Goal: Contribute content: Contribute content

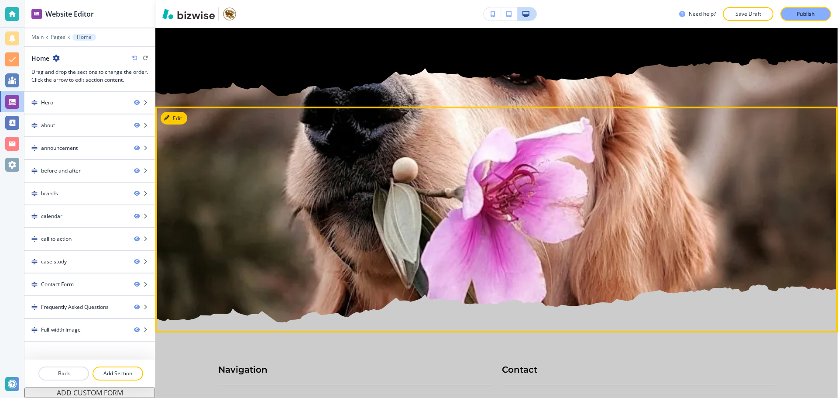
scroll to position [4551, 0]
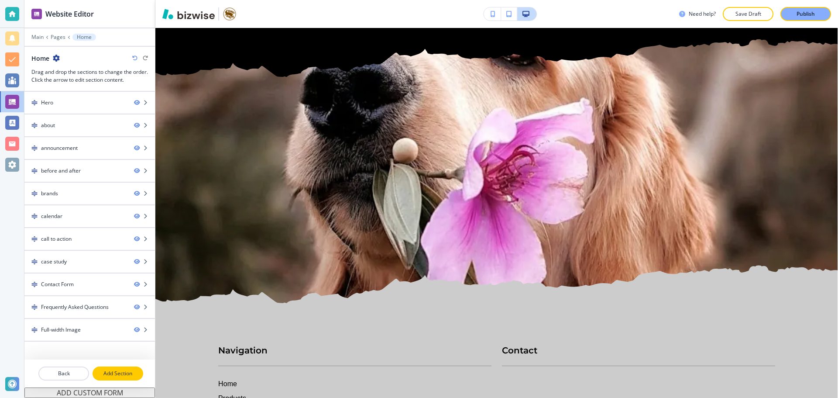
click at [104, 370] on p "Add Section" at bounding box center [117, 373] width 49 height 8
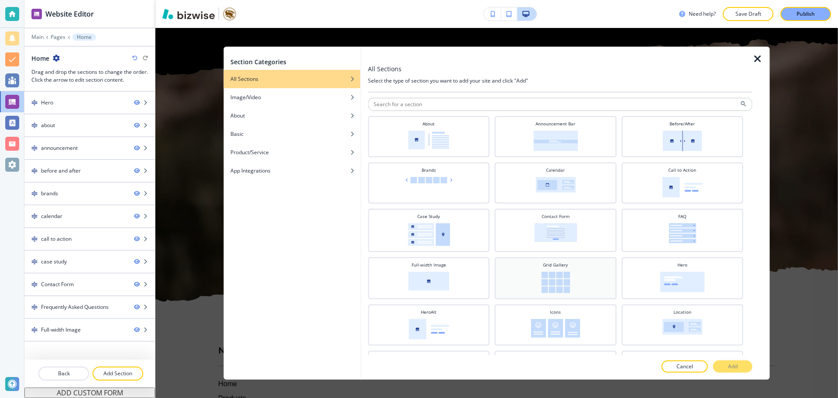
click at [554, 285] on img at bounding box center [555, 281] width 29 height 21
click at [733, 368] on p "Add" at bounding box center [733, 366] width 10 height 8
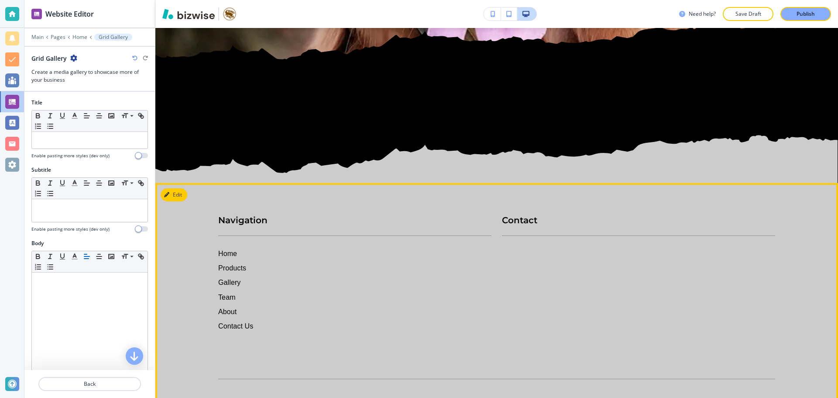
scroll to position [4800, 0]
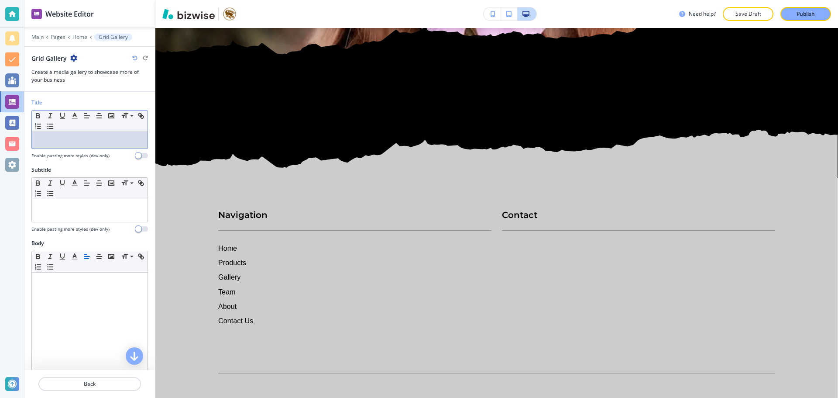
click at [63, 138] on p at bounding box center [89, 140] width 107 height 8
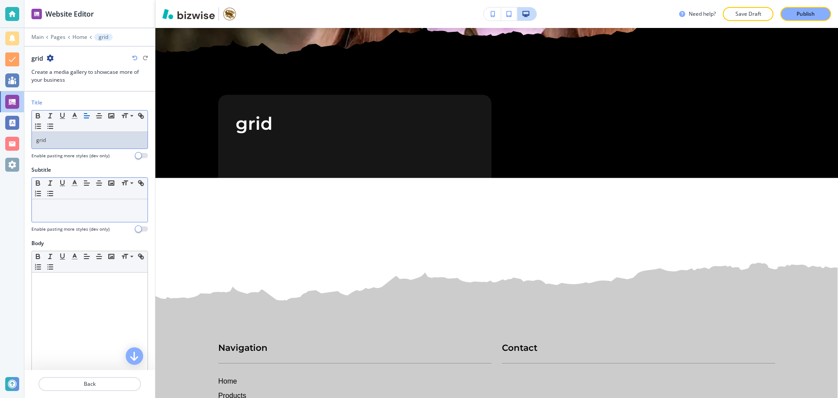
click at [54, 205] on p at bounding box center [89, 207] width 107 height 8
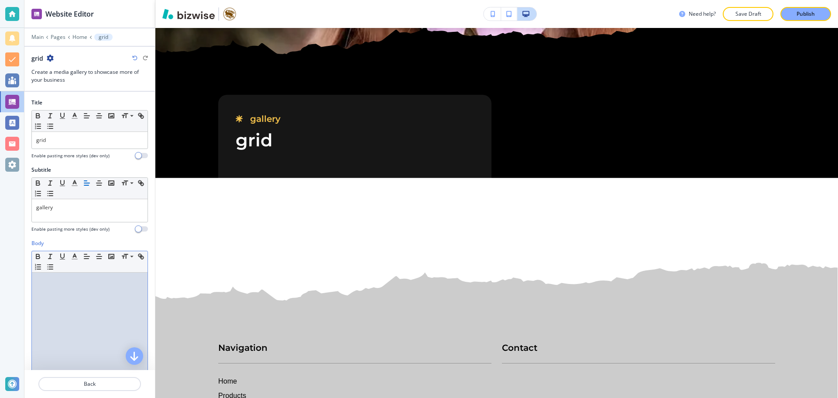
click at [73, 294] on div at bounding box center [90, 329] width 116 height 114
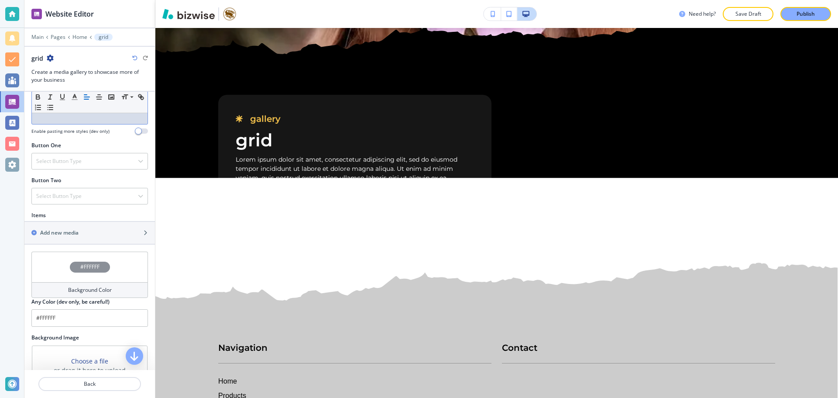
scroll to position [301, 0]
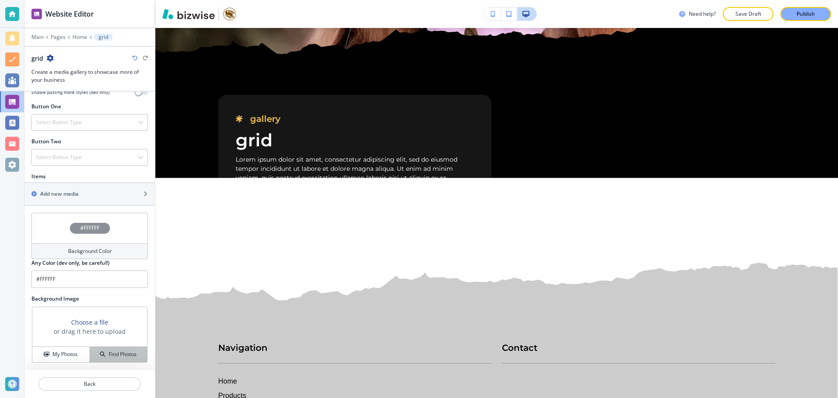
click at [109, 354] on h4 "Find Photos" at bounding box center [123, 354] width 28 height 8
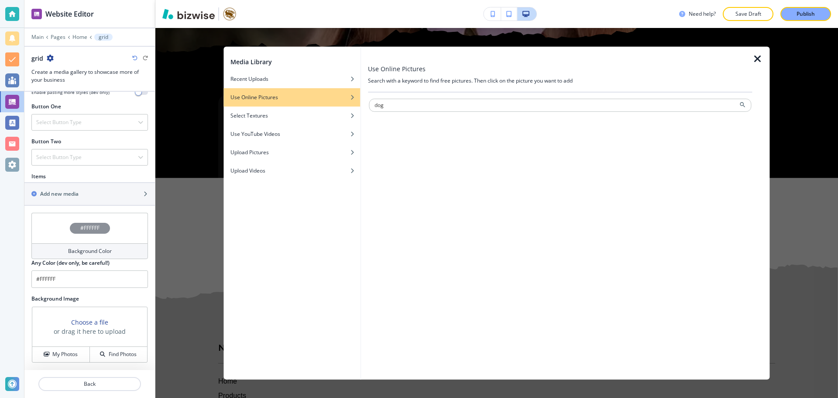
type input "dog"
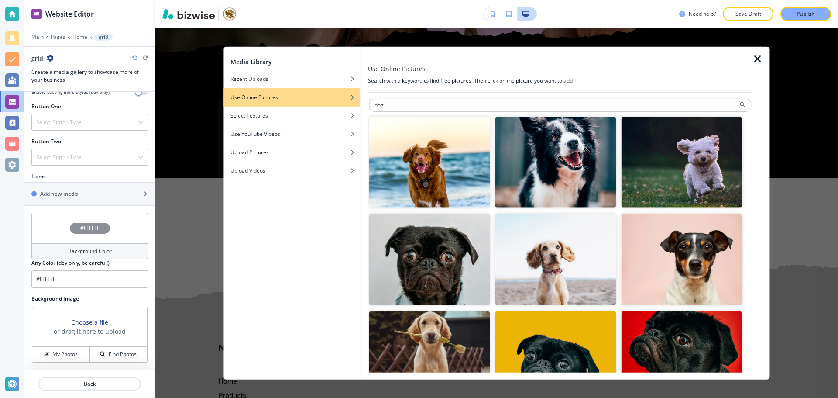
click at [434, 330] on img "button" at bounding box center [429, 356] width 121 height 91
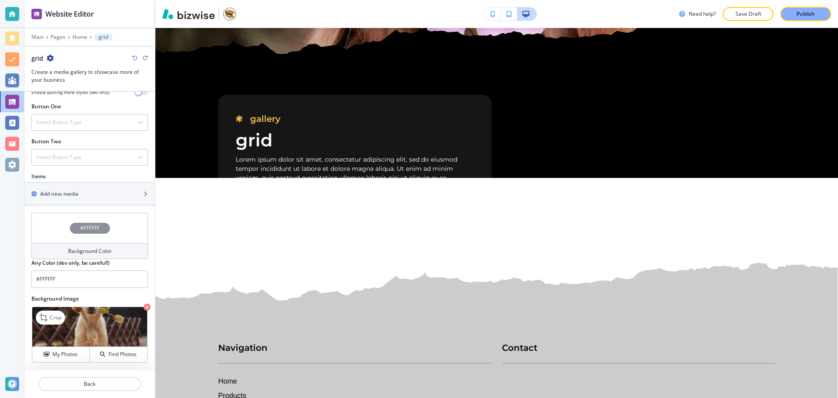
click at [144, 306] on icon "button" at bounding box center [147, 306] width 7 height 7
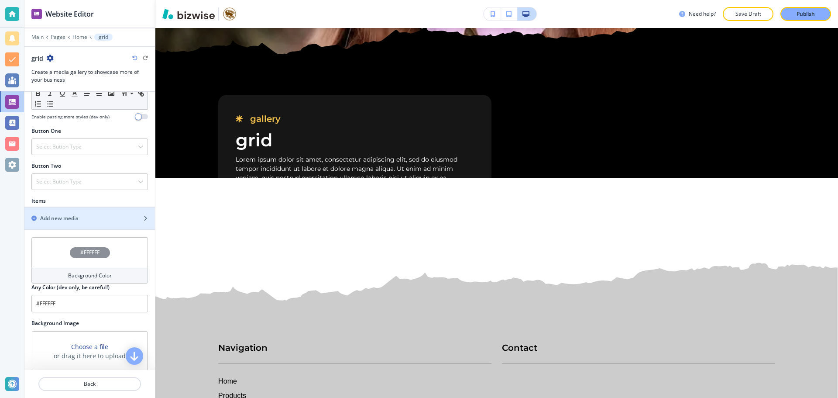
scroll to position [257, 0]
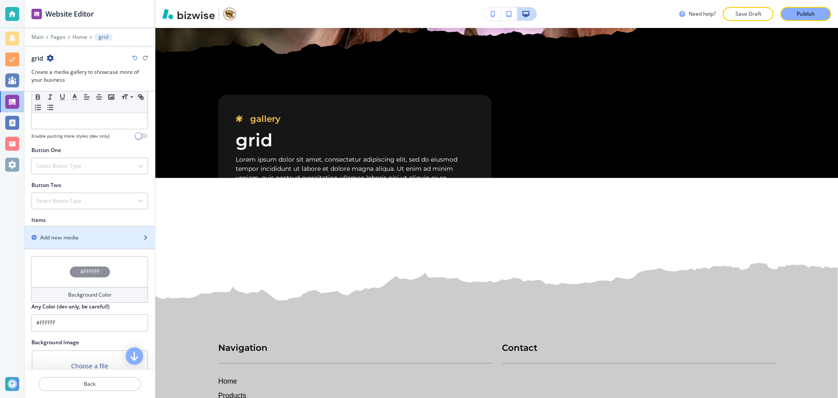
click at [117, 235] on div "Add new media" at bounding box center [79, 238] width 111 height 8
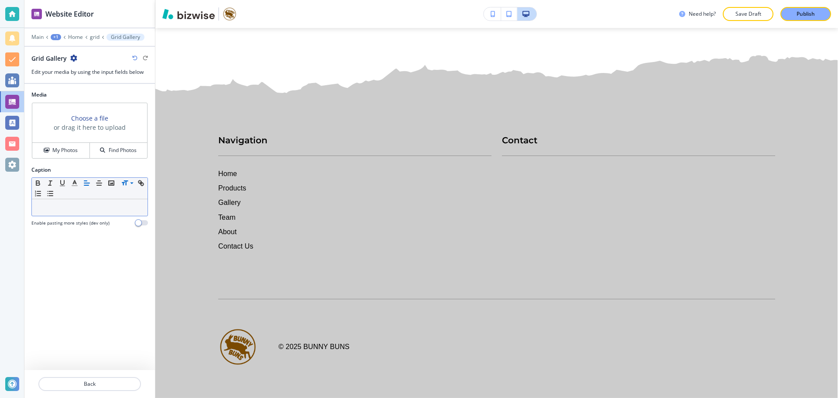
scroll to position [5033, 0]
click at [114, 155] on button "Find Photos" at bounding box center [118, 150] width 57 height 15
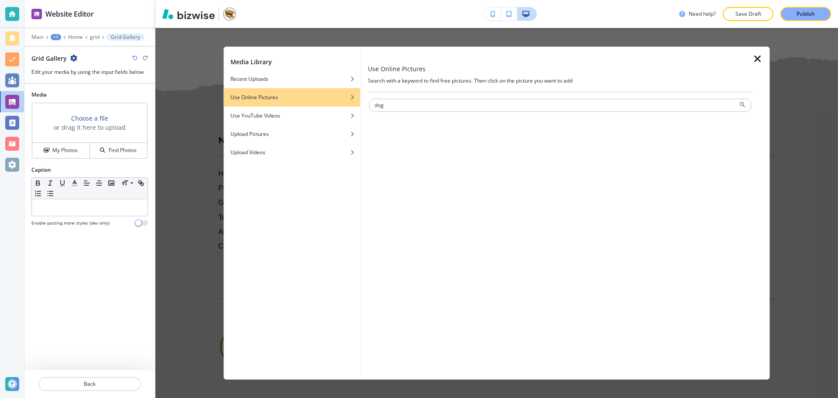
type input "dog"
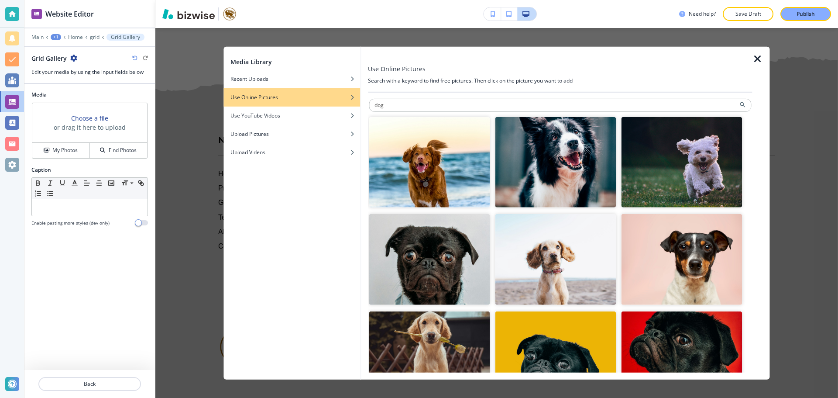
click at [466, 177] on img "button" at bounding box center [429, 162] width 121 height 91
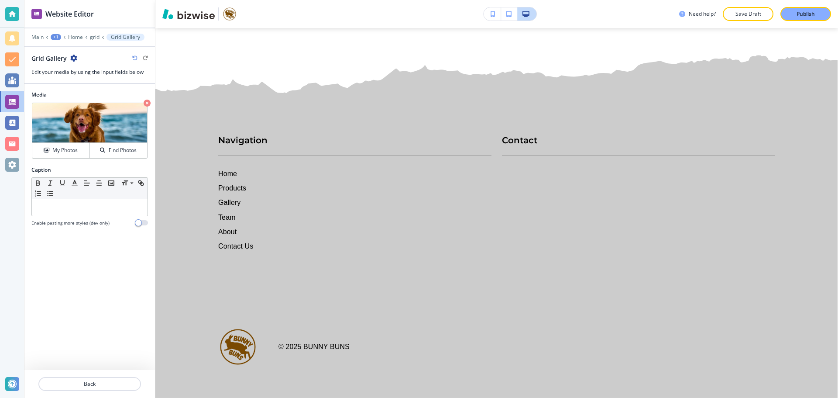
click at [94, 41] on div at bounding box center [89, 43] width 131 height 5
click at [96, 38] on p "grid" at bounding box center [95, 37] width 10 height 6
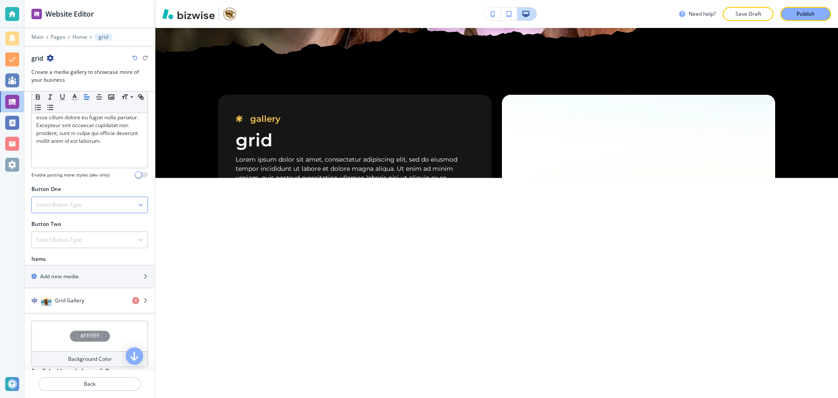
scroll to position [262, 0]
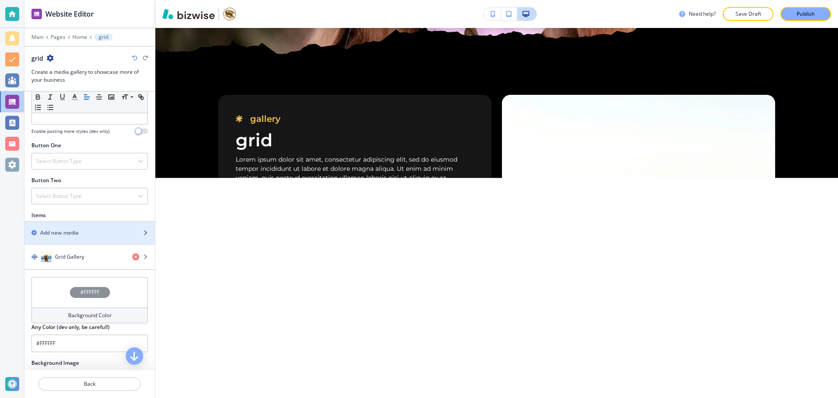
click at [84, 234] on div "Add new media" at bounding box center [79, 233] width 111 height 8
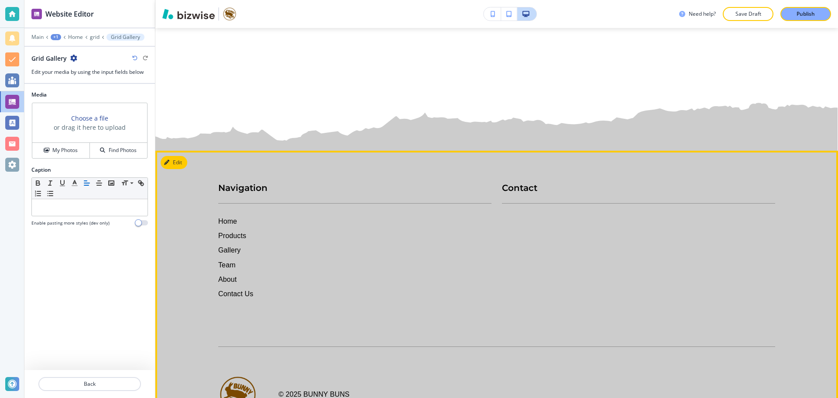
scroll to position [5114, 0]
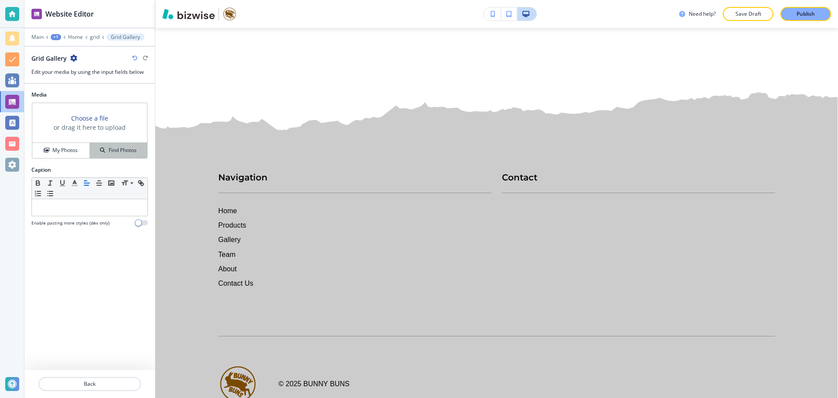
click at [121, 149] on h4 "Find Photos" at bounding box center [123, 150] width 28 height 8
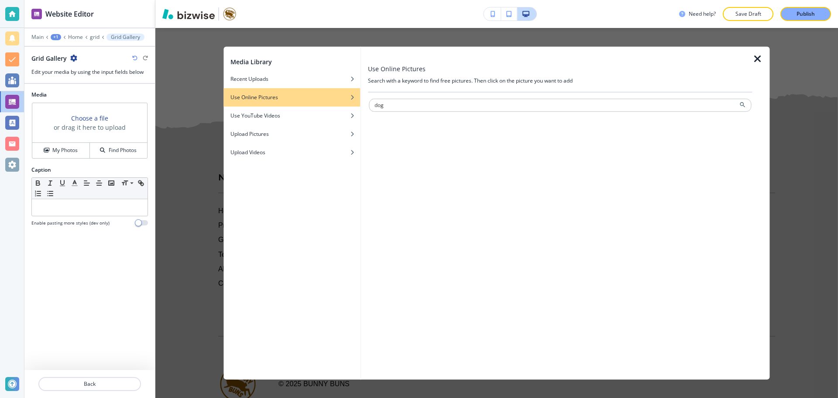
type input "dog"
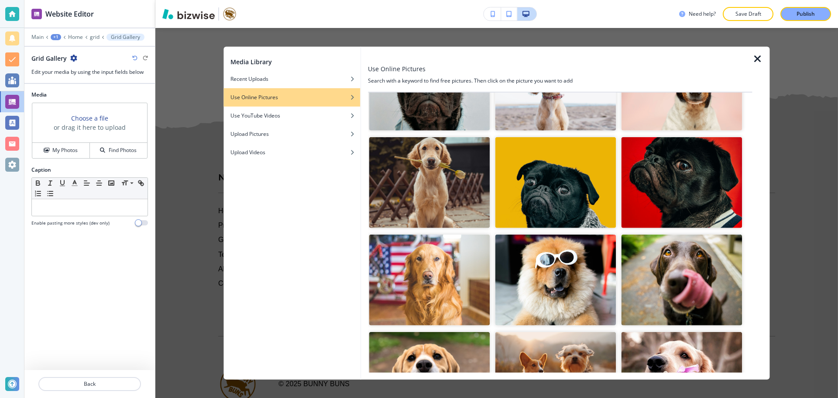
scroll to position [175, 0]
click at [420, 270] on img "button" at bounding box center [429, 279] width 121 height 91
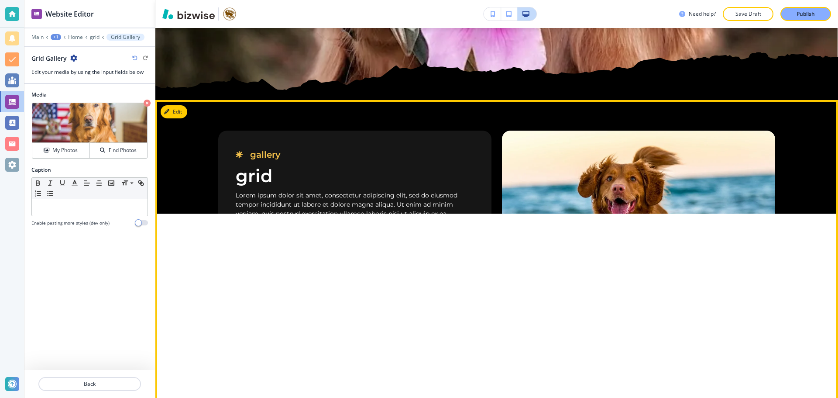
scroll to position [4808, 0]
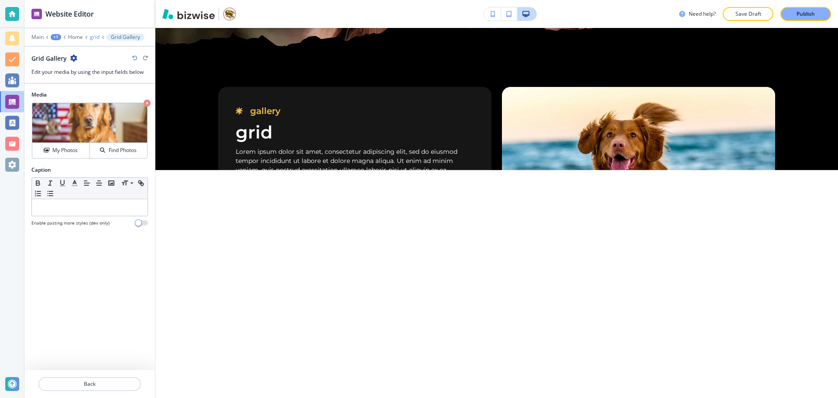
click at [97, 37] on p "grid" at bounding box center [95, 37] width 10 height 6
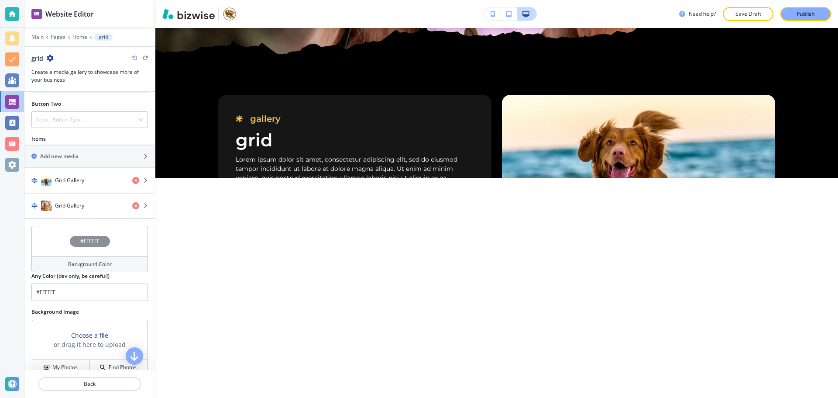
scroll to position [349, 0]
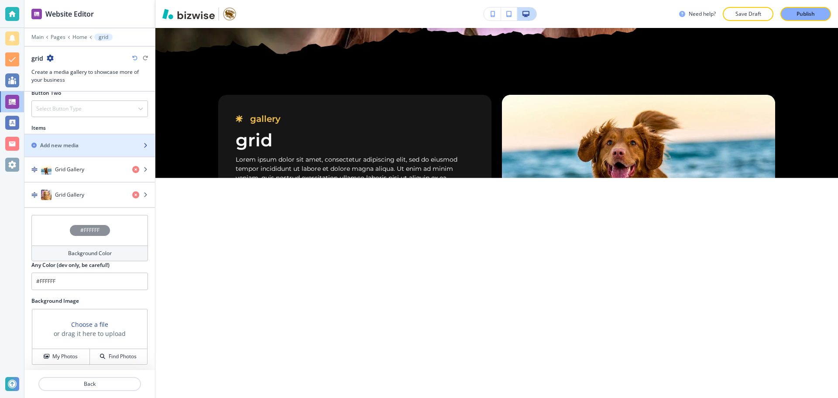
click at [88, 142] on div "Add new media" at bounding box center [79, 145] width 111 height 8
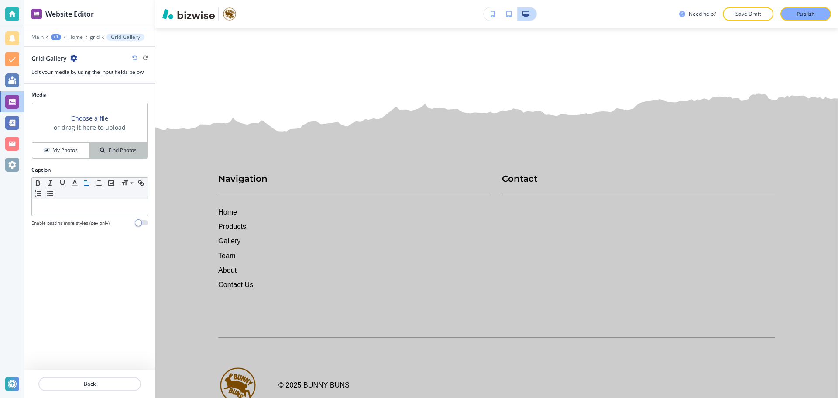
scroll to position [5114, 0]
click at [92, 152] on div "Find Photos" at bounding box center [118, 150] width 57 height 8
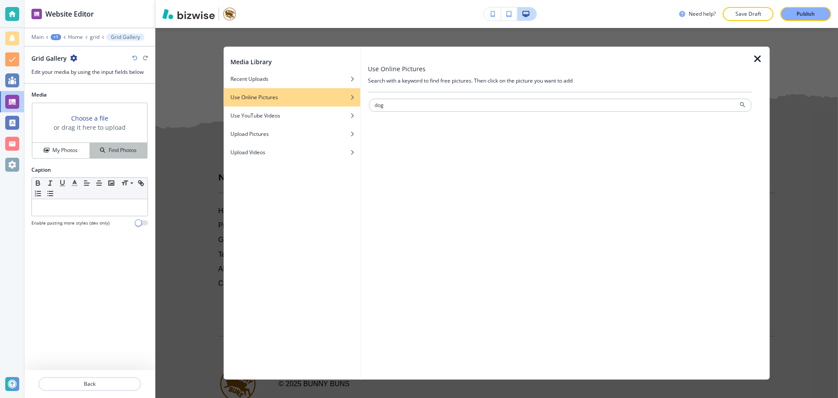
type input "dog"
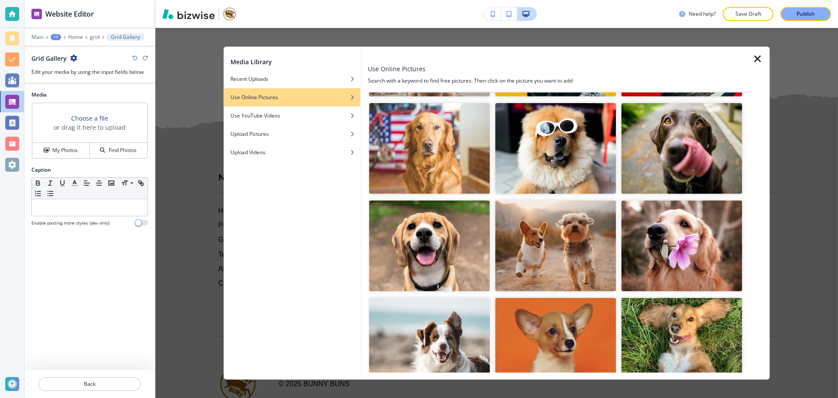
scroll to position [349, 0]
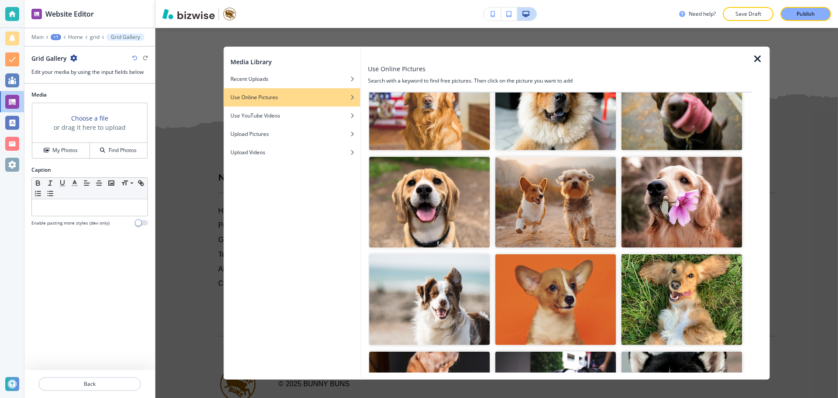
click at [423, 286] on img "button" at bounding box center [429, 299] width 121 height 91
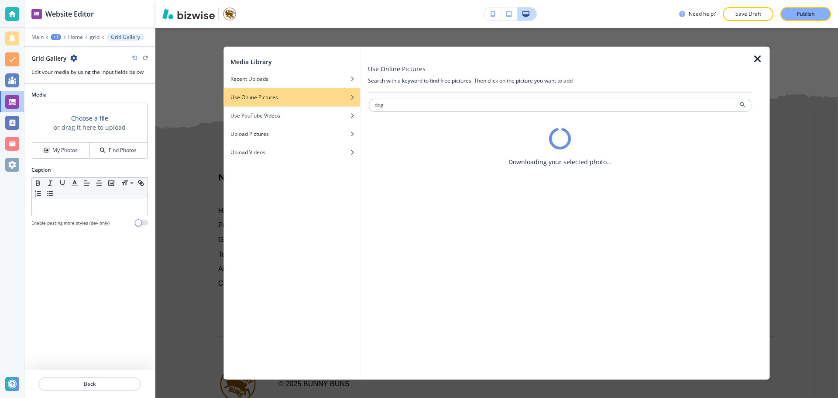
scroll to position [0, 0]
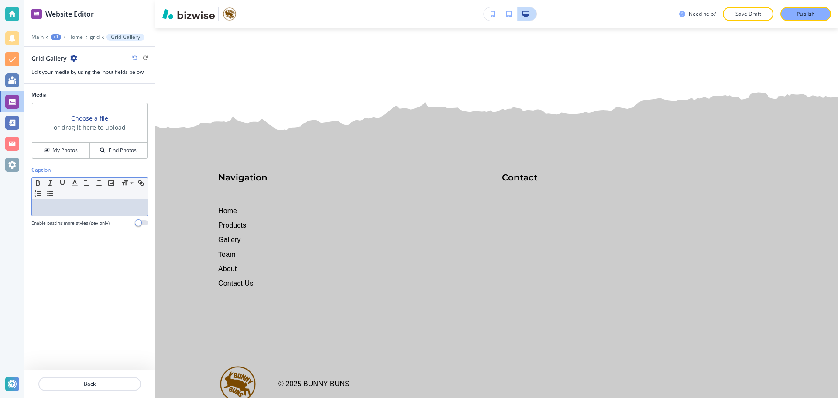
click at [107, 200] on div at bounding box center [90, 207] width 116 height 17
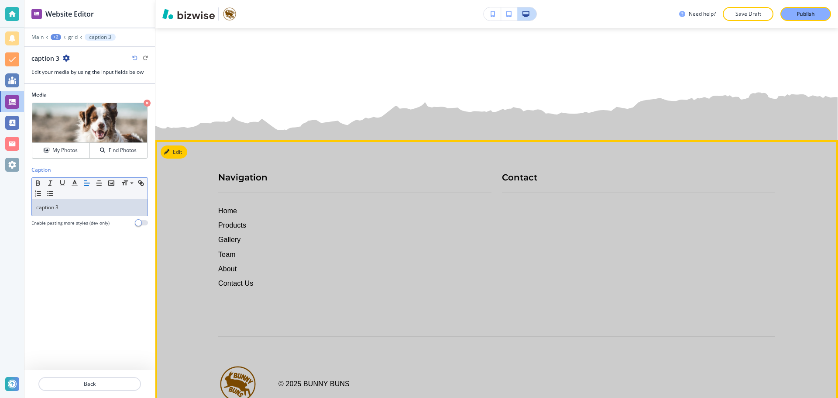
click at [812, 261] on footer "Navigation Home Products Gallery Team About Contact Us Contact © 2025 Bunny Bun…" at bounding box center [496, 261] width 683 height 347
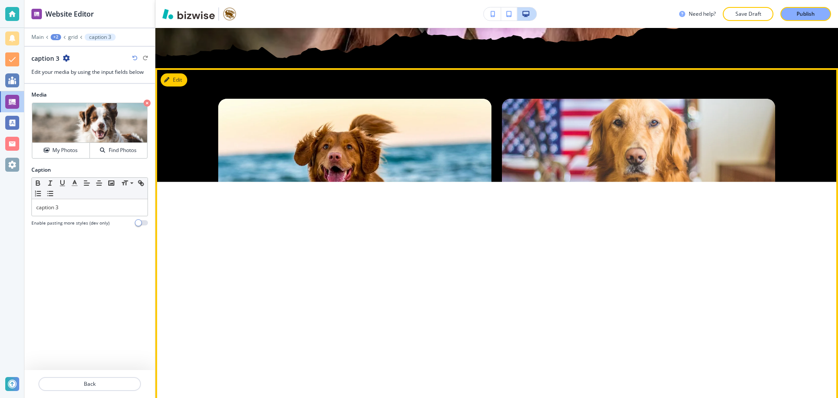
scroll to position [4764, 0]
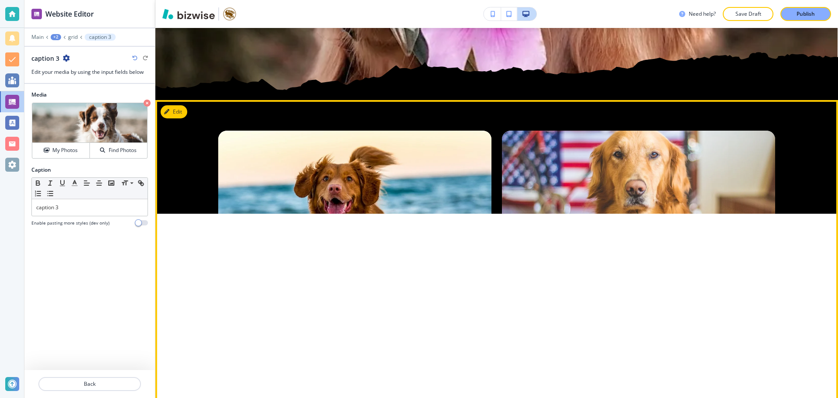
click at [702, 232] on button "button" at bounding box center [638, 197] width 273 height 133
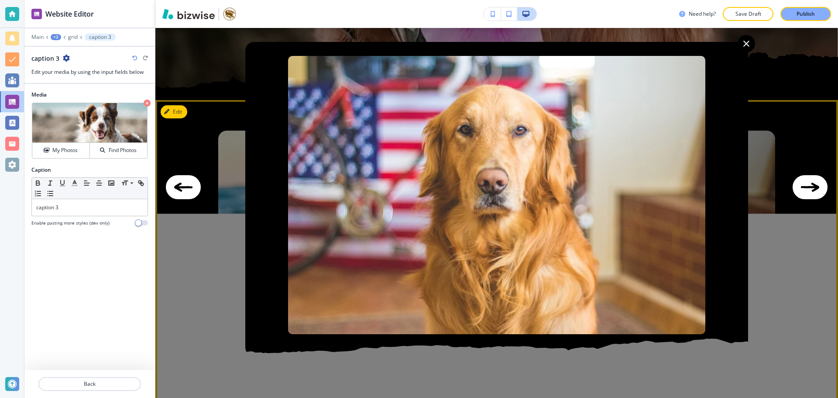
click at [583, 376] on div at bounding box center [496, 199] width 683 height 398
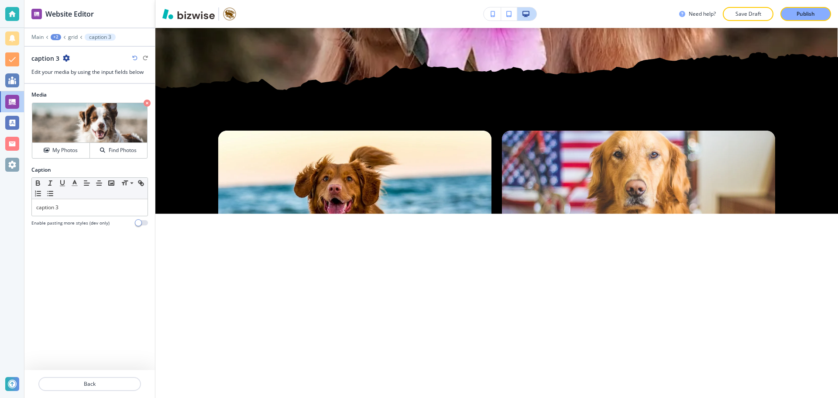
click at [583, 373] on div "caption 3" at bounding box center [638, 340] width 273 height 133
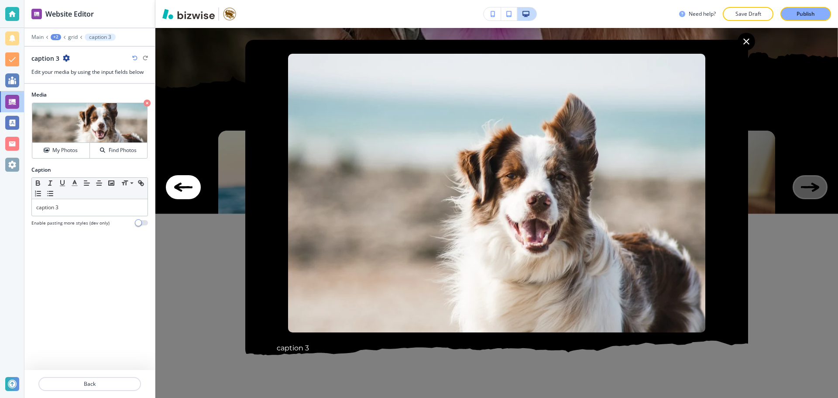
click at [100, 296] on div "Media Crop My Photos Find Photos Caption Small Normal Large Huge caption 3 Enab…" at bounding box center [89, 227] width 131 height 286
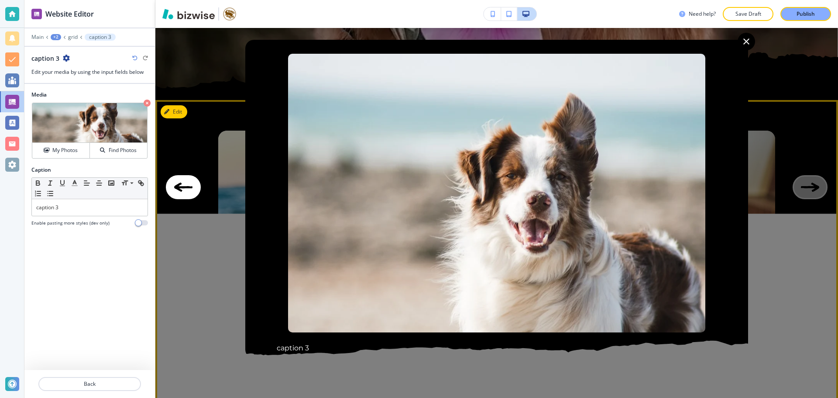
scroll to position [24, 0]
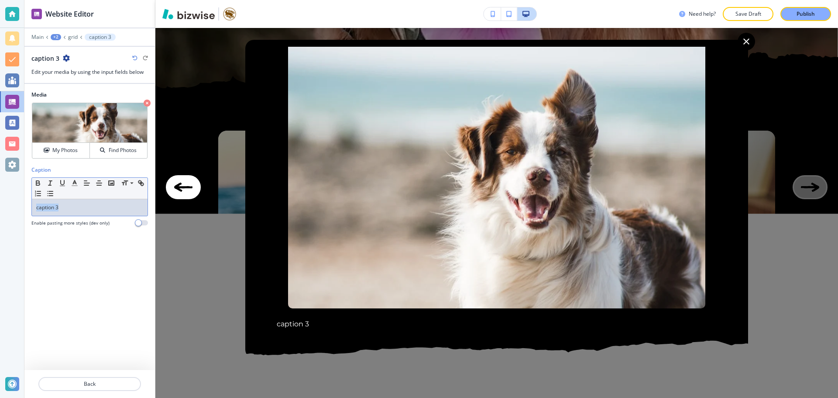
drag, startPoint x: 91, startPoint y: 201, endPoint x: 20, endPoint y: 213, distance: 72.6
click at [20, 213] on div "Website Editor Main +2 grid caption 3 caption 3 Edit your media by using the in…" at bounding box center [419, 199] width 838 height 398
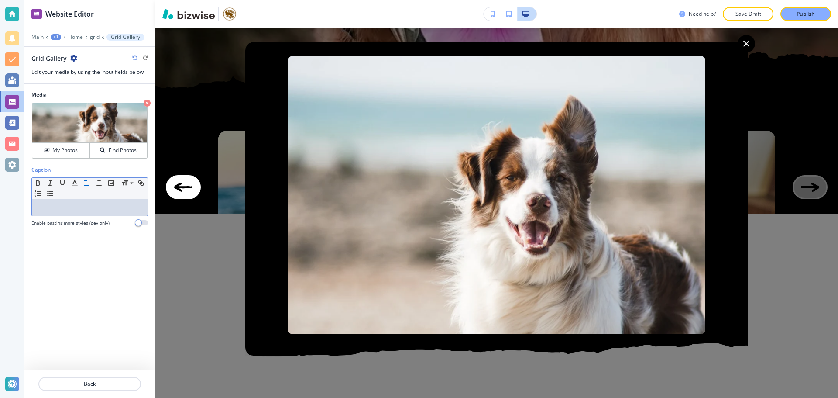
click at [61, 255] on div "Media Crop My Photos Find Photos Caption Small Normal Large Huge Enable pasting…" at bounding box center [89, 227] width 131 height 286
click at [95, 37] on p "grid" at bounding box center [95, 37] width 10 height 6
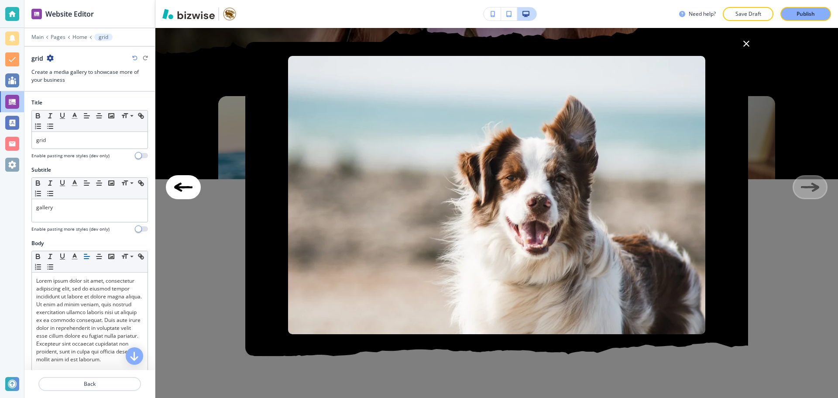
scroll to position [4800, 0]
click at [90, 36] on icon at bounding box center [90, 36] width 3 height 3
click at [80, 39] on p "Home" at bounding box center [79, 37] width 15 height 6
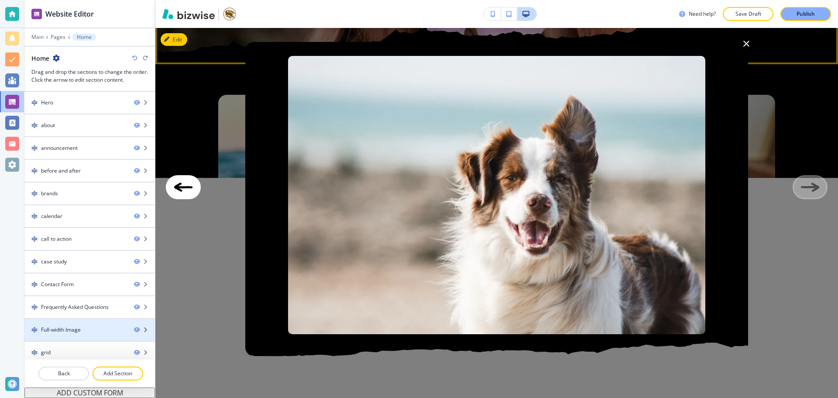
scroll to position [5, 0]
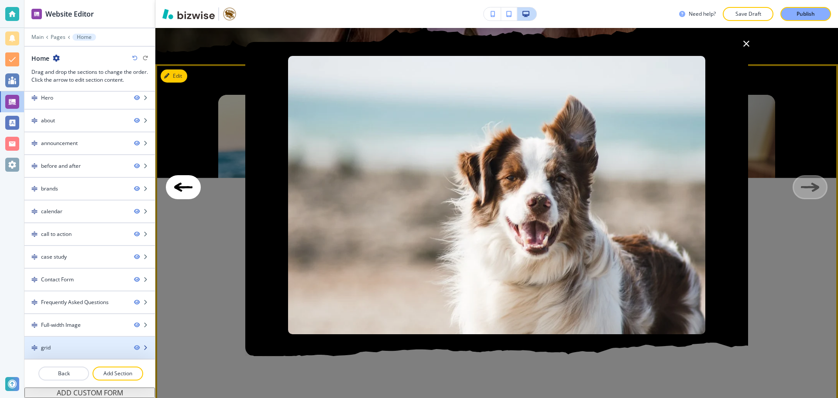
click at [85, 343] on div at bounding box center [89, 340] width 131 height 7
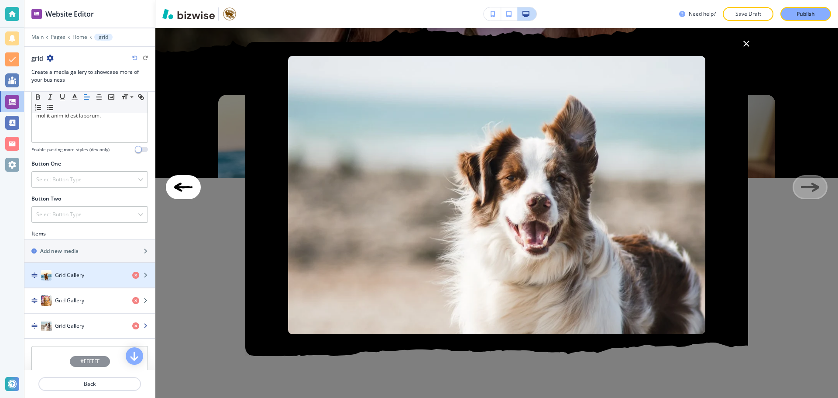
scroll to position [262, 0]
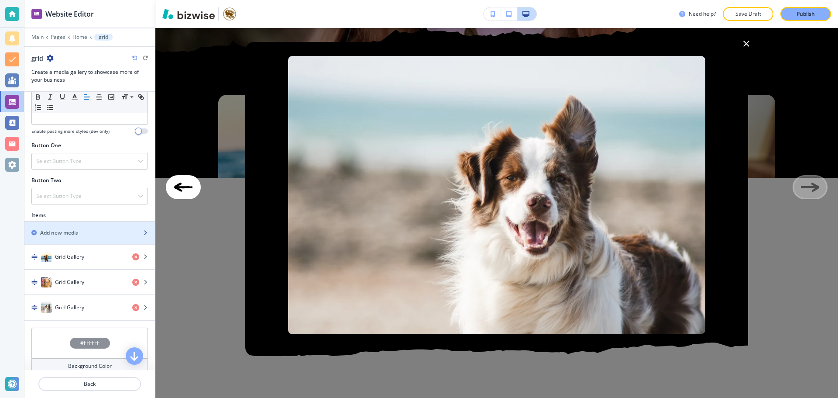
click at [83, 234] on div "Add new media" at bounding box center [79, 233] width 111 height 8
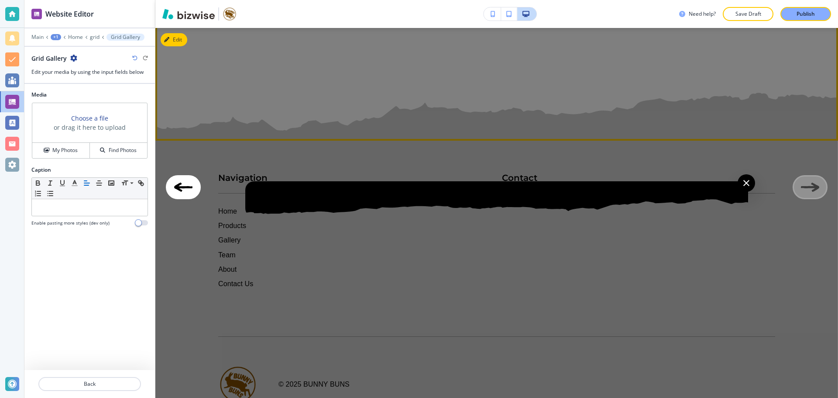
scroll to position [5114, 0]
click at [734, 183] on div at bounding box center [496, 199] width 503 height 36
click at [746, 183] on icon "button" at bounding box center [746, 183] width 10 height 10
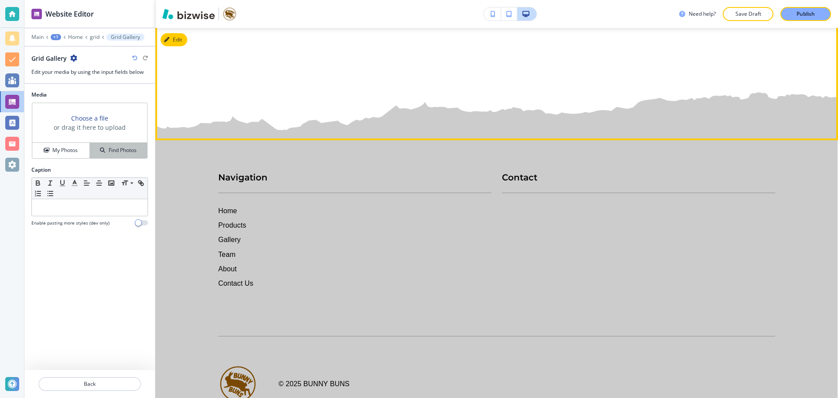
click at [102, 148] on icon "button" at bounding box center [102, 150] width 5 height 5
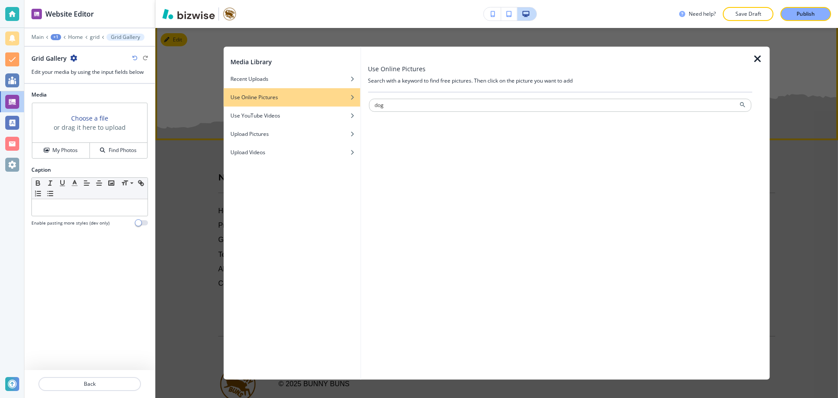
type input "dog"
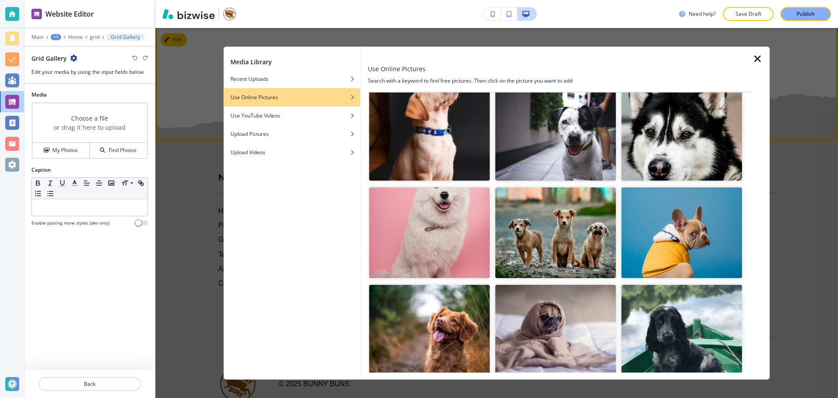
scroll to position [611, 0]
click at [459, 213] on img "button" at bounding box center [429, 232] width 121 height 91
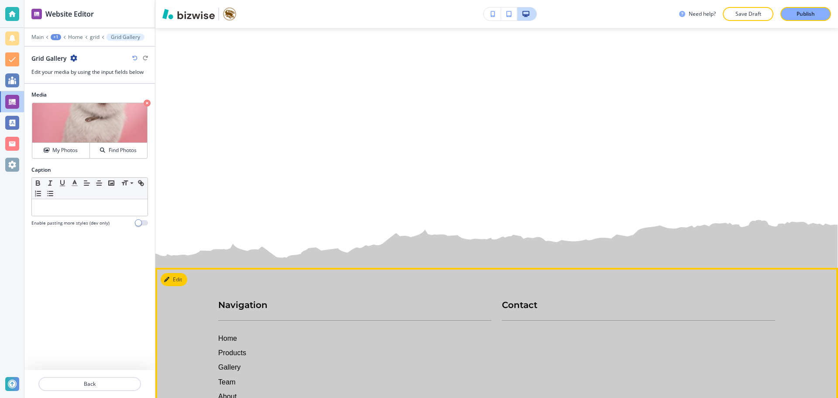
scroll to position [4983, 0]
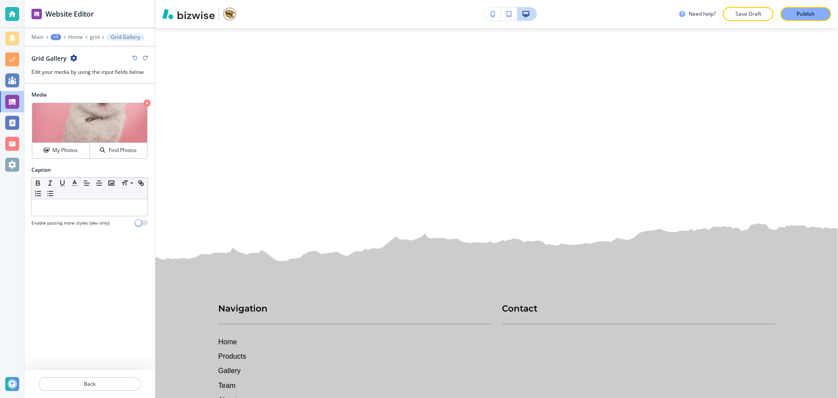
click at [74, 34] on div "Main +1 Home grid Grid Gallery" at bounding box center [89, 37] width 117 height 7
click at [74, 34] on p "Home" at bounding box center [75, 37] width 15 height 6
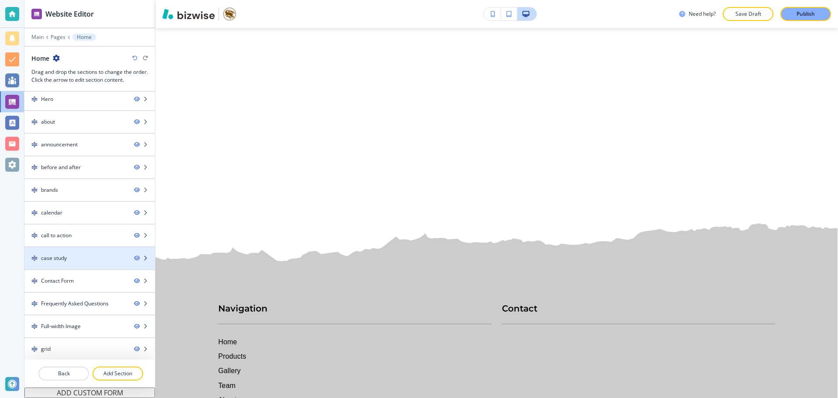
scroll to position [5, 0]
click at [115, 376] on p "Add Section" at bounding box center [117, 373] width 49 height 8
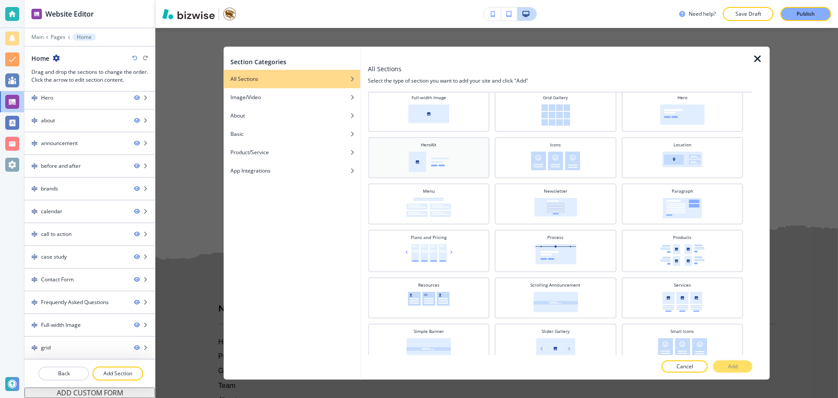
scroll to position [143, 0]
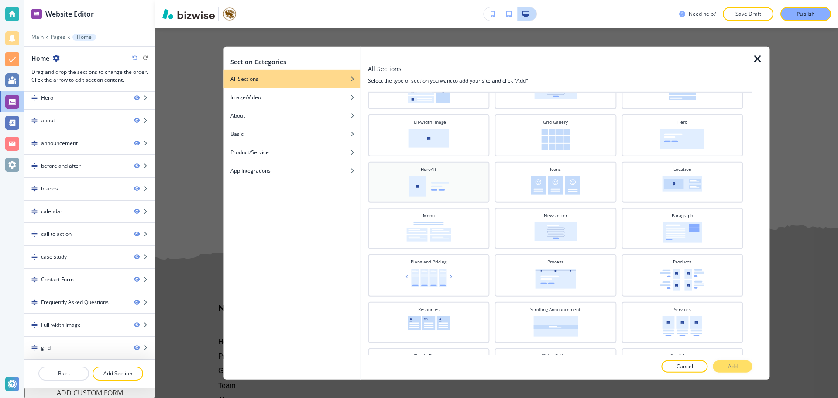
click at [446, 179] on img at bounding box center [429, 186] width 41 height 21
click at [722, 362] on button "Add" at bounding box center [732, 366] width 39 height 12
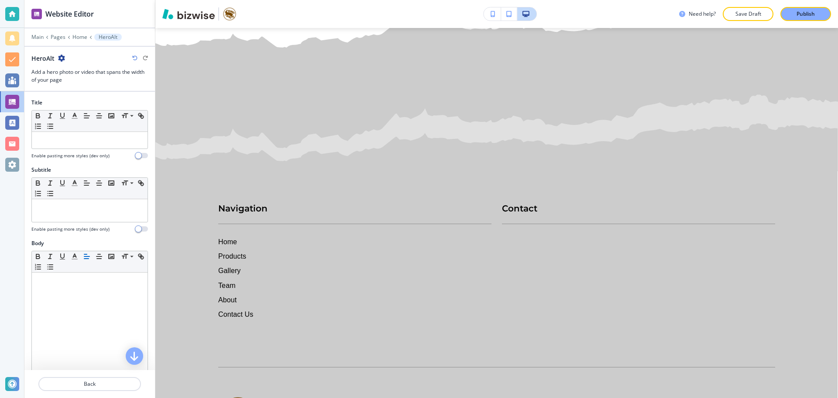
scroll to position [5199, 0]
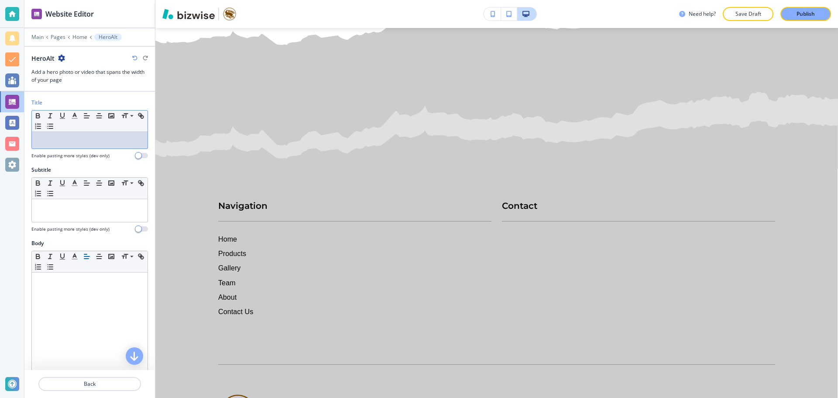
click at [126, 141] on p at bounding box center [89, 140] width 107 height 8
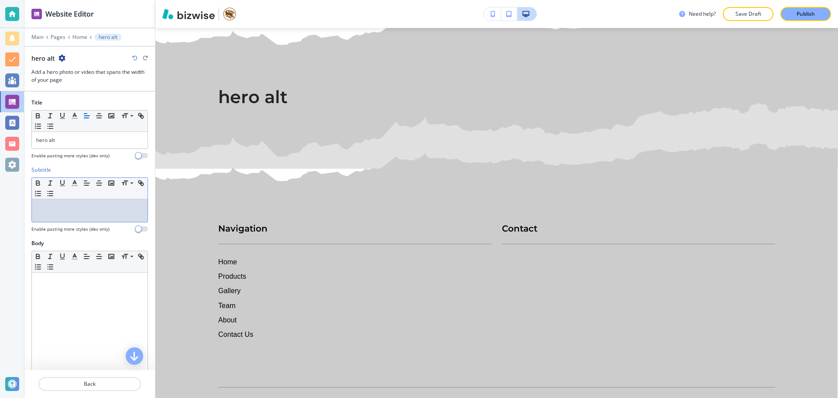
click at [78, 201] on div at bounding box center [90, 210] width 116 height 23
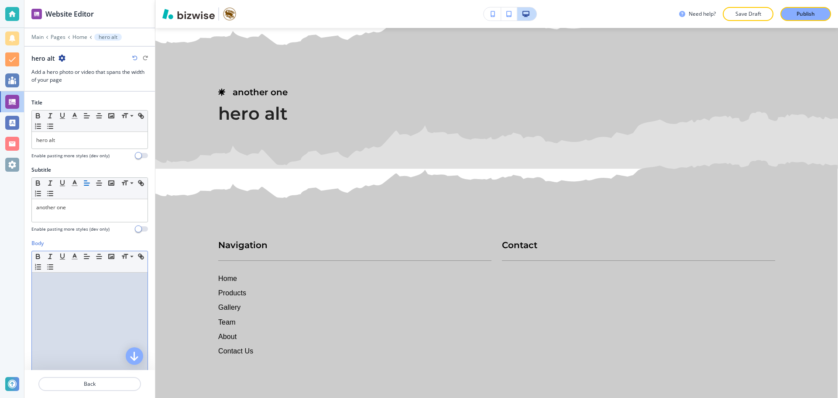
click at [67, 281] on p at bounding box center [89, 281] width 107 height 8
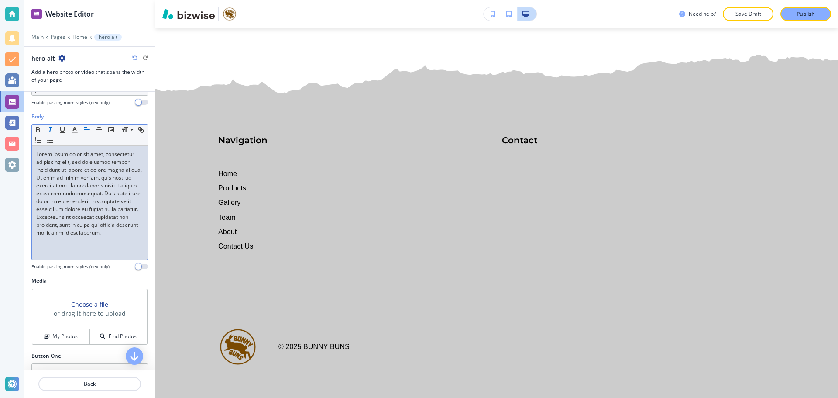
scroll to position [131, 0]
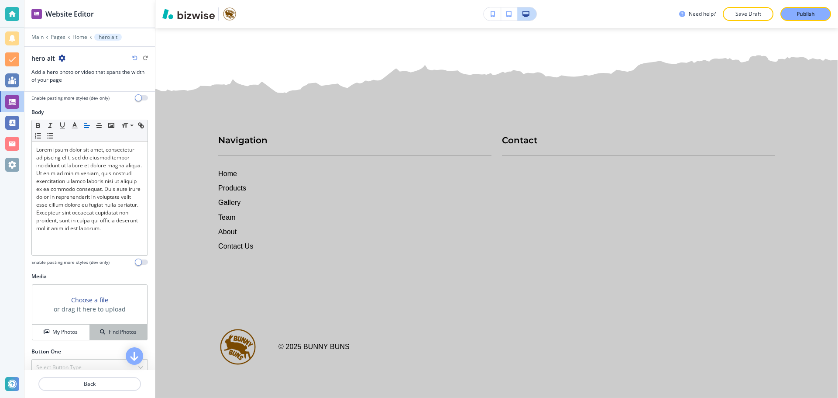
click at [109, 330] on h4 "Find Photos" at bounding box center [123, 332] width 28 height 8
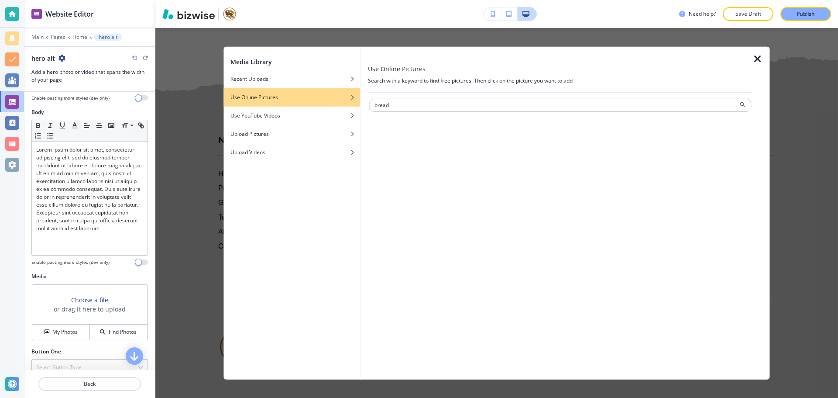
type input "bread"
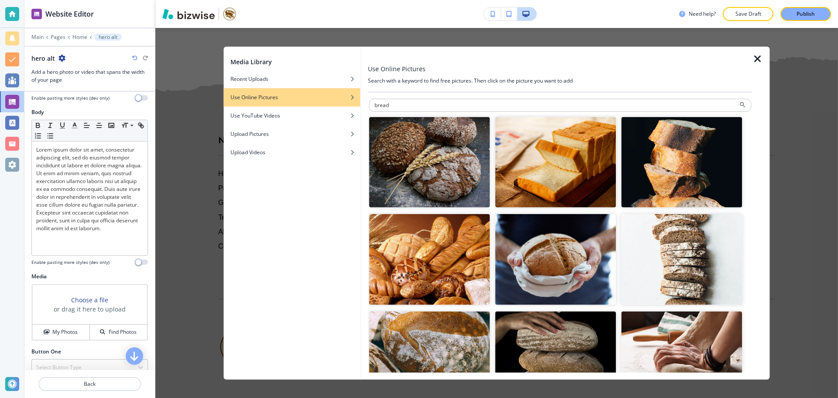
click at [507, 168] on img "button" at bounding box center [555, 162] width 121 height 91
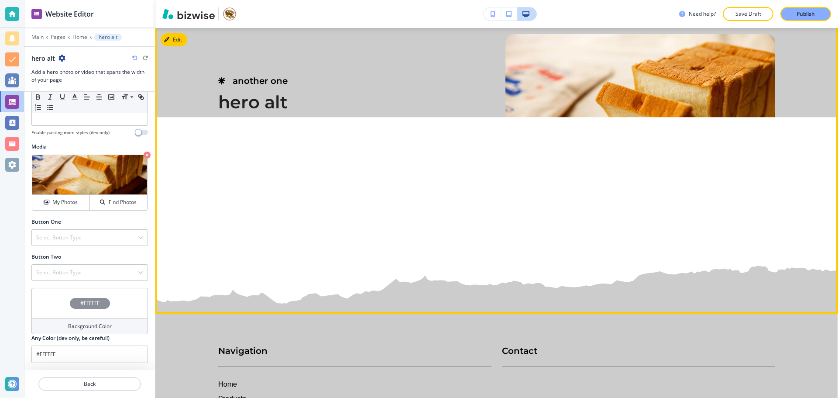
scroll to position [5242, 0]
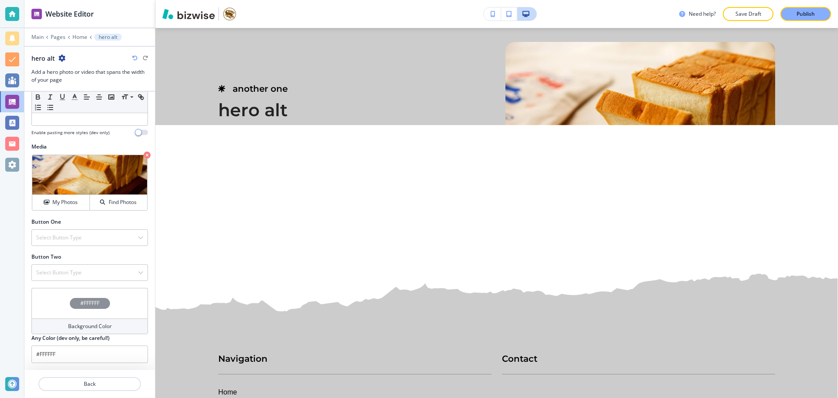
click at [78, 32] on div at bounding box center [89, 30] width 131 height 5
click at [78, 34] on p "Home" at bounding box center [79, 37] width 15 height 6
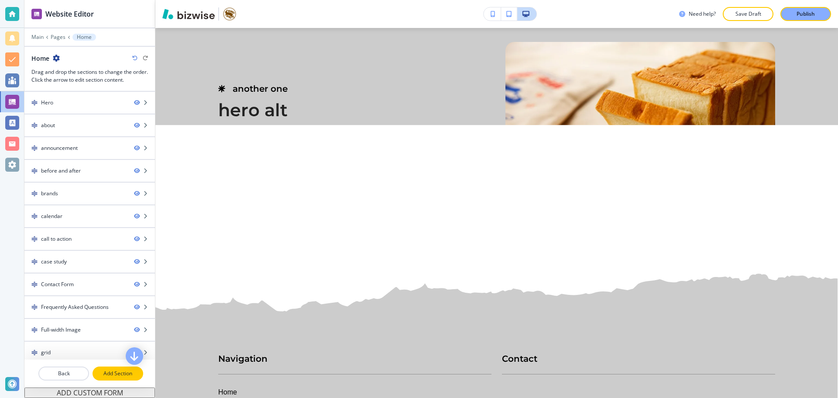
click at [111, 370] on p "Add Section" at bounding box center [117, 373] width 49 height 8
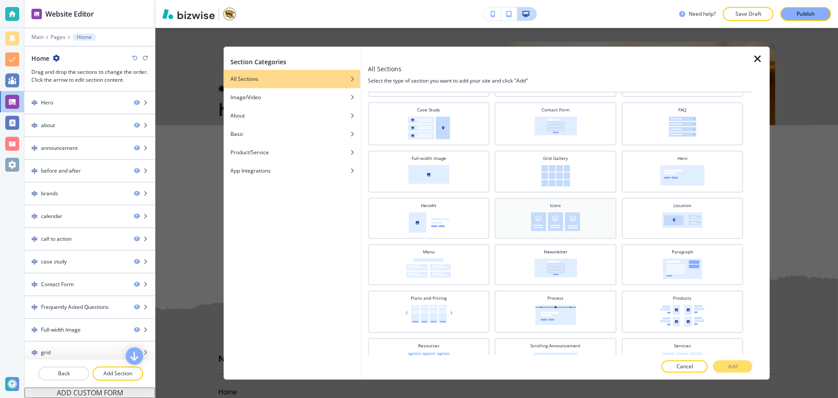
scroll to position [131, 0]
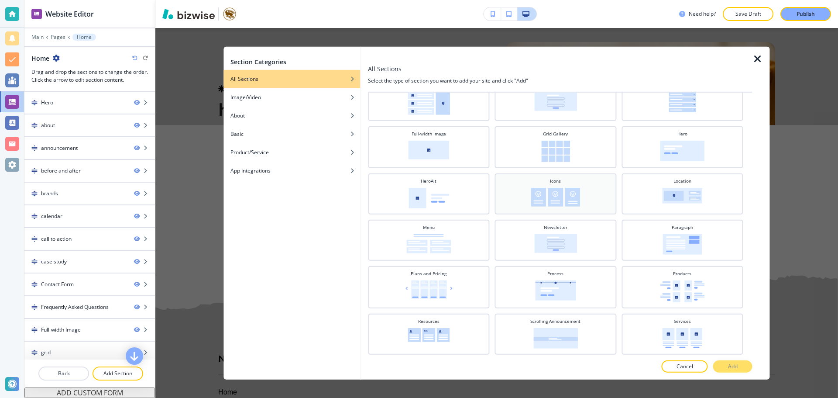
click at [535, 200] on img at bounding box center [555, 196] width 49 height 19
click at [725, 360] on button "Add" at bounding box center [732, 366] width 39 height 12
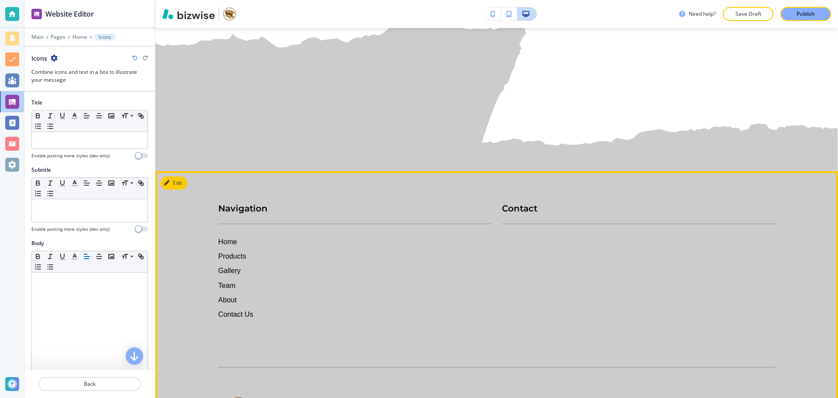
scroll to position [5509, 0]
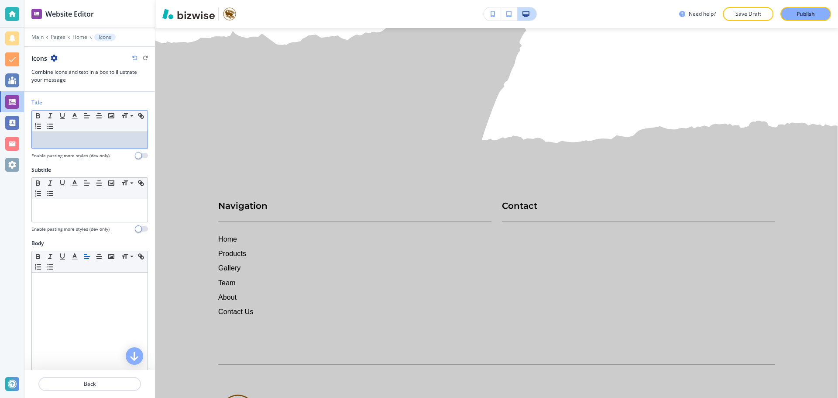
click at [85, 133] on div at bounding box center [90, 140] width 116 height 17
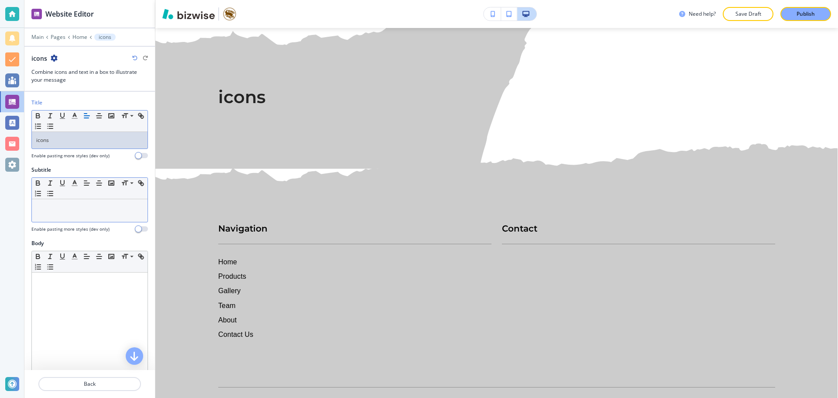
click at [119, 207] on p at bounding box center [89, 207] width 107 height 8
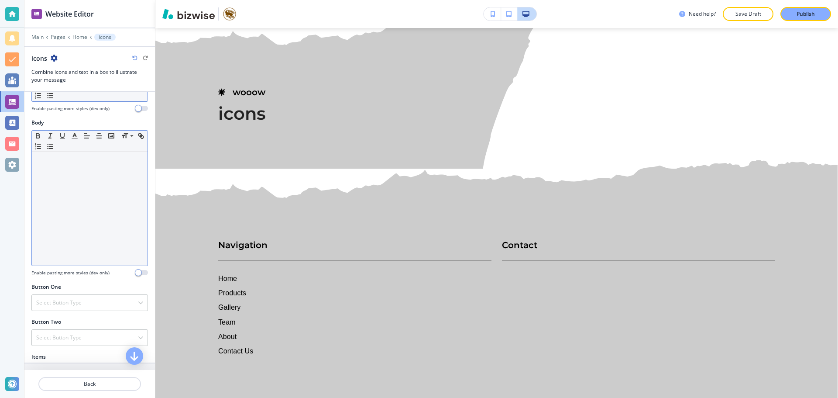
scroll to position [131, 0]
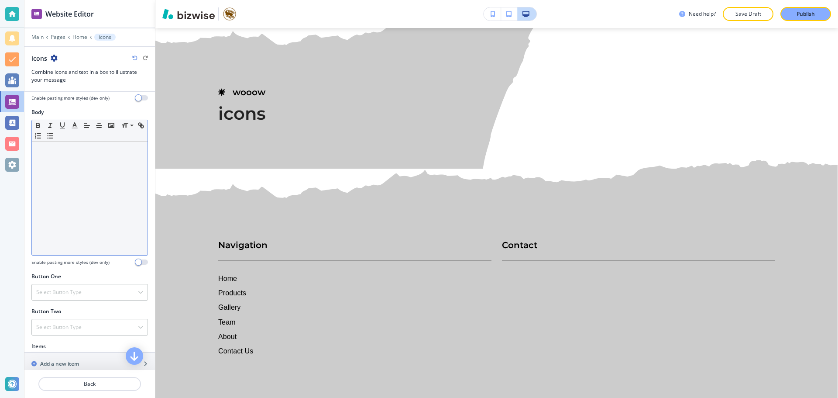
click at [125, 206] on div at bounding box center [90, 198] width 116 height 114
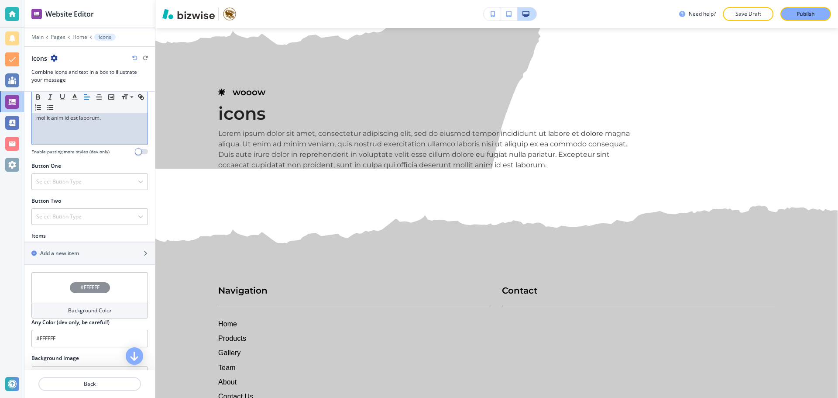
scroll to position [262, 0]
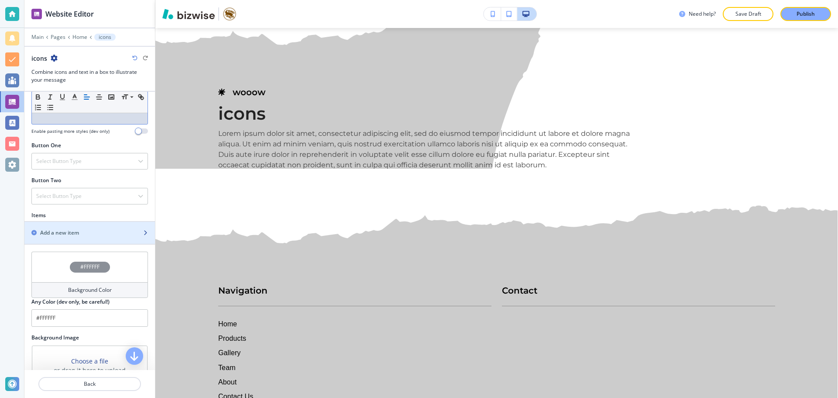
click at [134, 238] on div "button" at bounding box center [89, 240] width 131 height 7
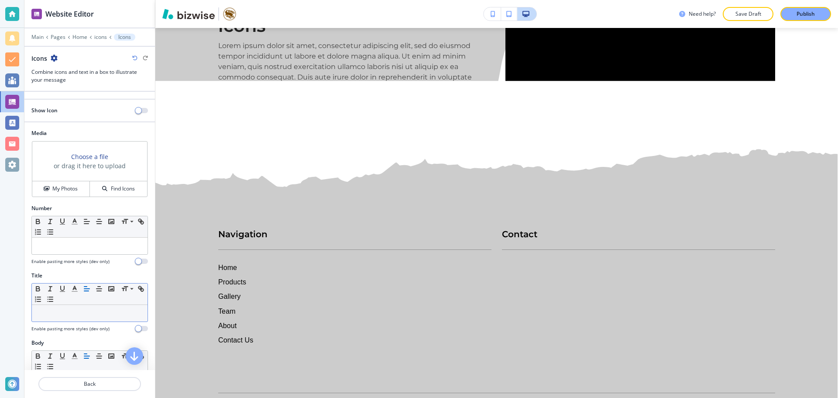
scroll to position [5592, 0]
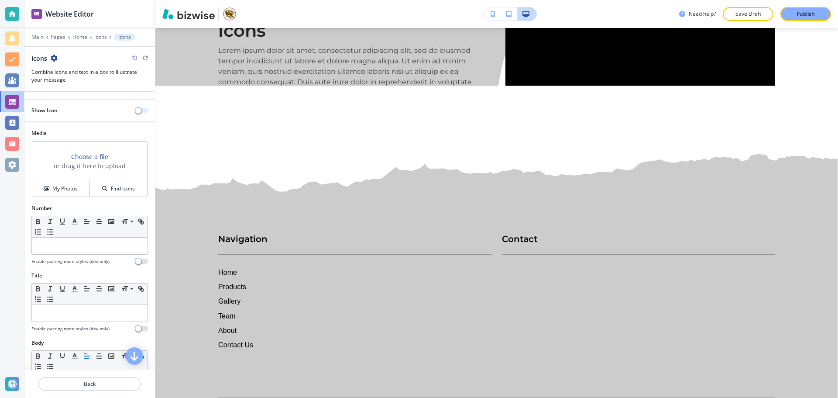
click at [135, 110] on span "button" at bounding box center [138, 110] width 7 height 7
click at [72, 244] on p at bounding box center [89, 246] width 107 height 8
click at [64, 312] on p at bounding box center [89, 313] width 107 height 8
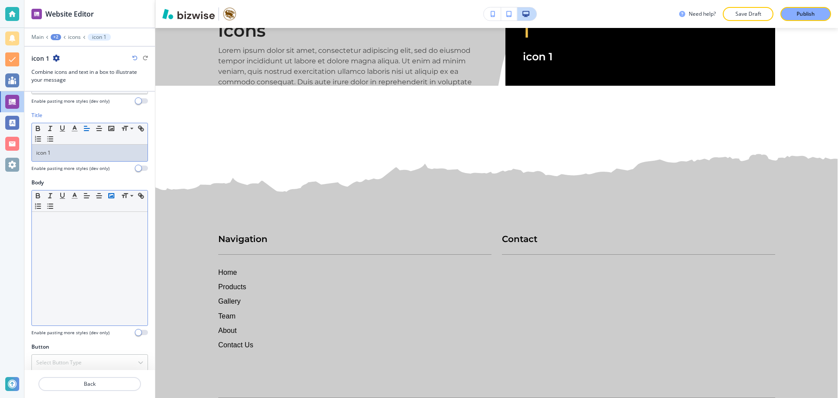
scroll to position [168, 0]
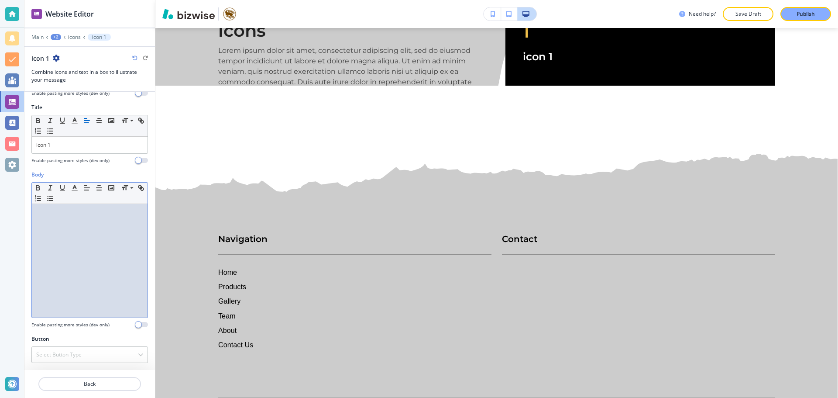
click at [108, 265] on div at bounding box center [90, 261] width 116 height 114
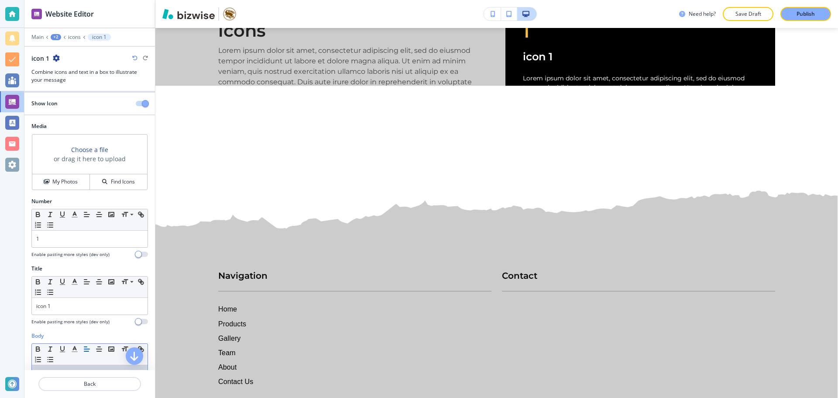
scroll to position [0, 0]
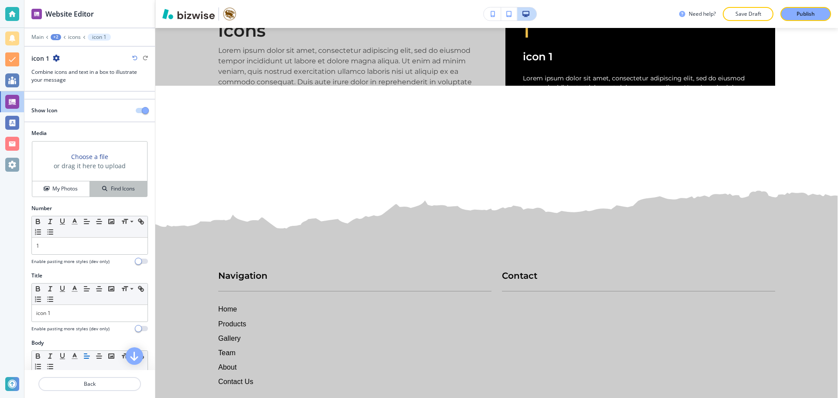
click at [94, 186] on div "Find Icons" at bounding box center [118, 189] width 57 height 8
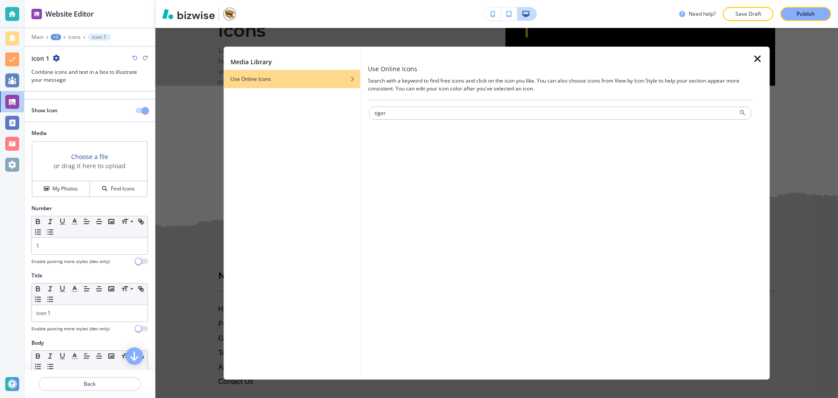
type input "tiger"
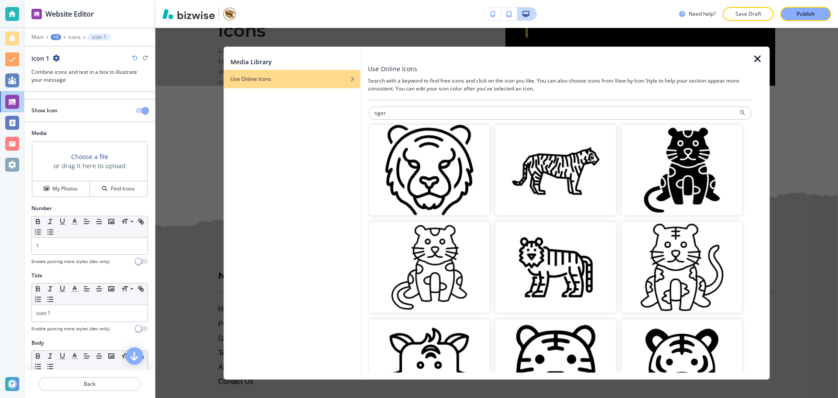
click at [548, 180] on img "button" at bounding box center [555, 169] width 121 height 91
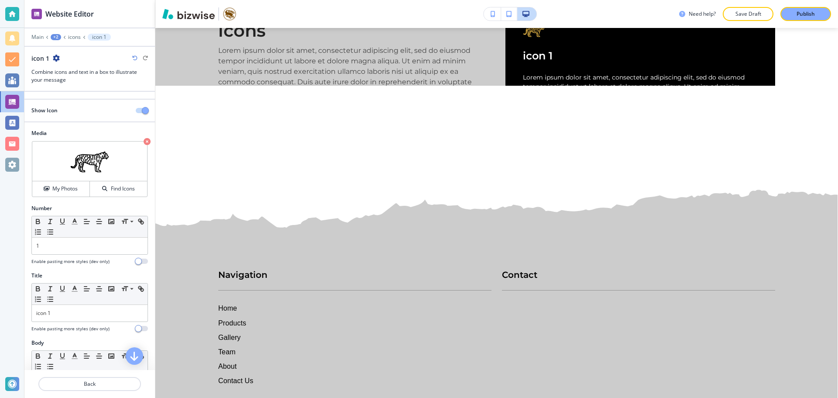
click at [55, 58] on icon "button" at bounding box center [56, 58] width 7 height 7
click at [79, 91] on p "Duplicate icon 1" at bounding box center [80, 89] width 45 height 8
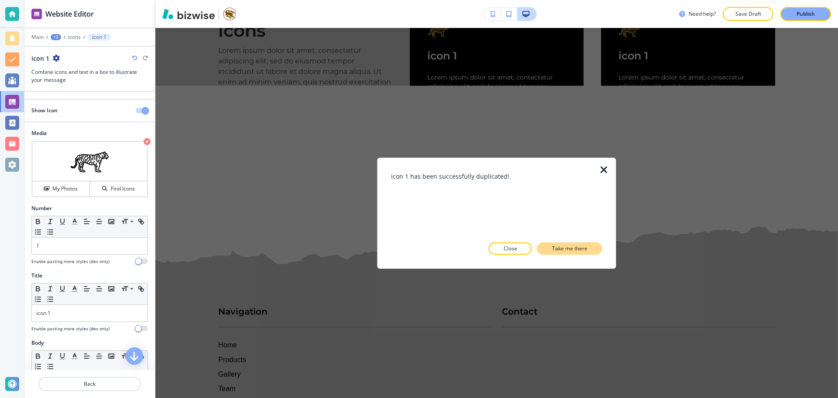
click at [563, 248] on p "Take me there" at bounding box center [569, 248] width 35 height 8
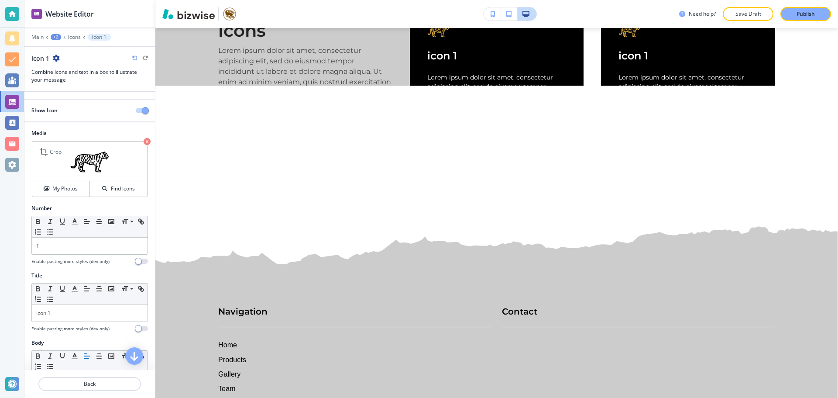
click at [144, 142] on icon "button" at bounding box center [147, 141] width 7 height 7
click at [111, 184] on button "Find Icons" at bounding box center [118, 188] width 57 height 15
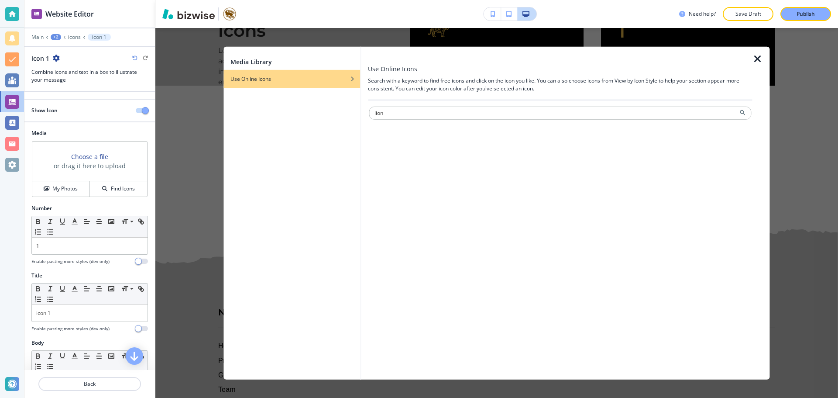
type input "lion"
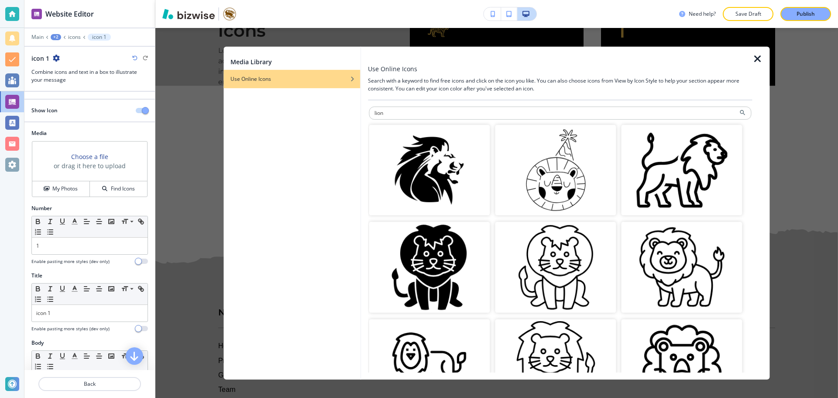
click at [676, 168] on img "button" at bounding box center [682, 169] width 121 height 91
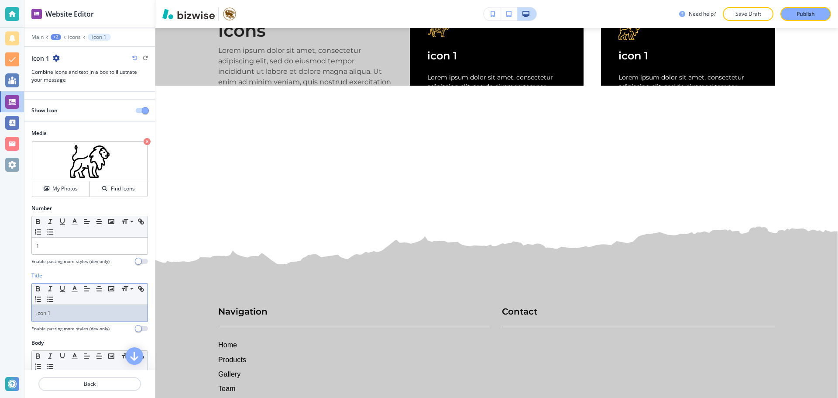
click at [64, 307] on div "icon 1" at bounding box center [90, 313] width 116 height 17
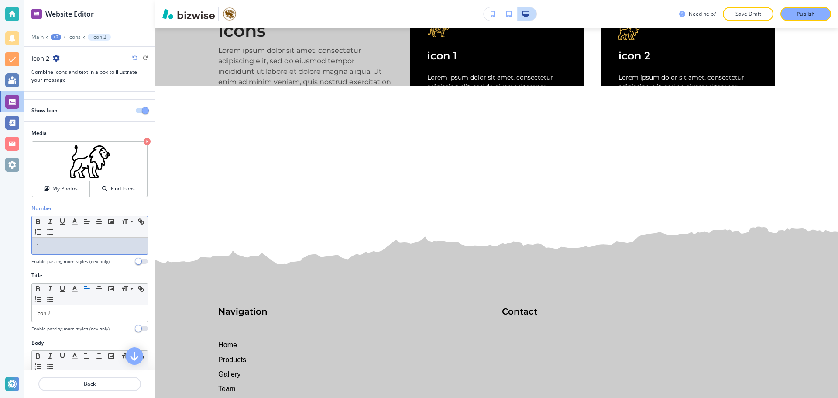
click at [83, 251] on div "1" at bounding box center [90, 245] width 116 height 17
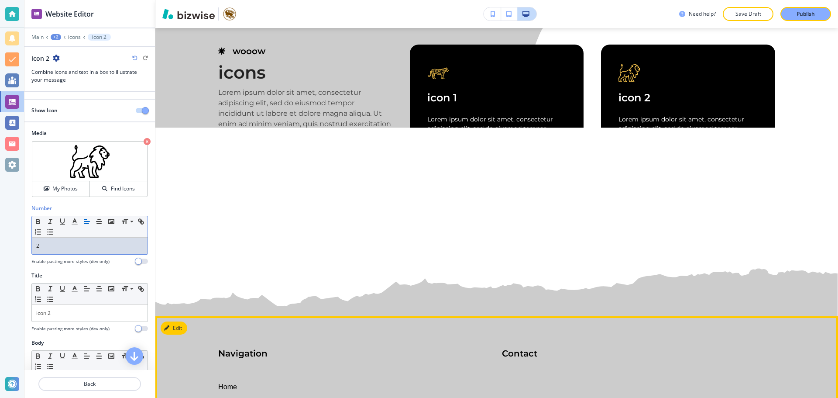
scroll to position [5548, 0]
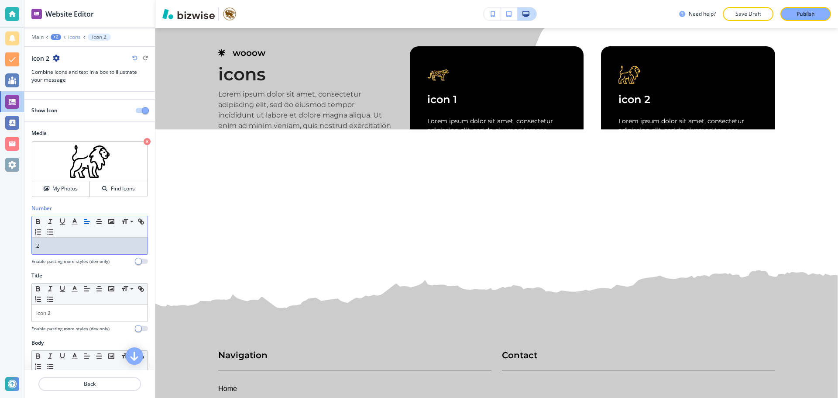
click at [69, 34] on p "icons" at bounding box center [74, 37] width 13 height 6
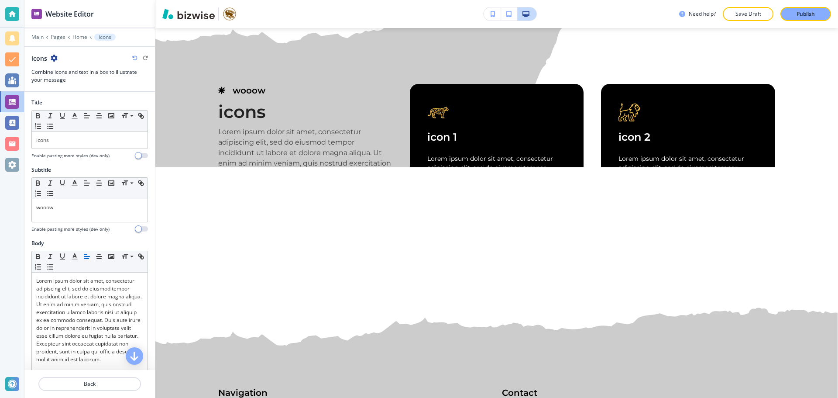
scroll to position [5509, 0]
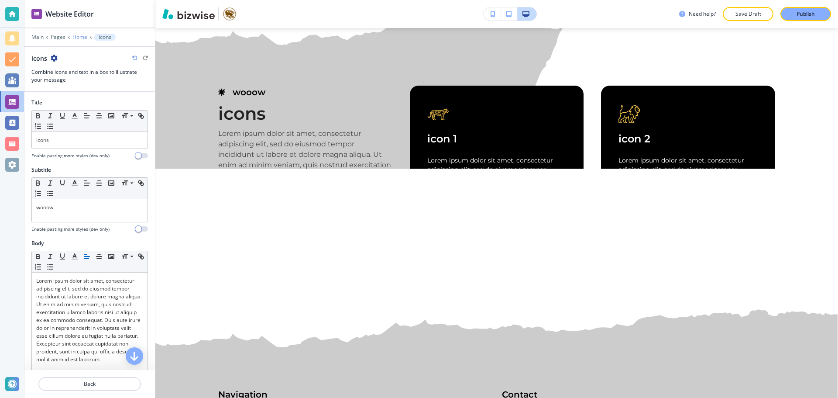
click at [80, 38] on p "Home" at bounding box center [79, 37] width 15 height 6
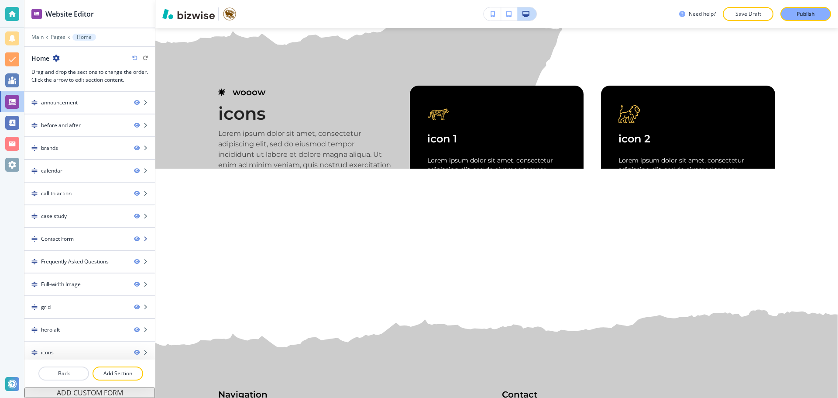
scroll to position [50, 0]
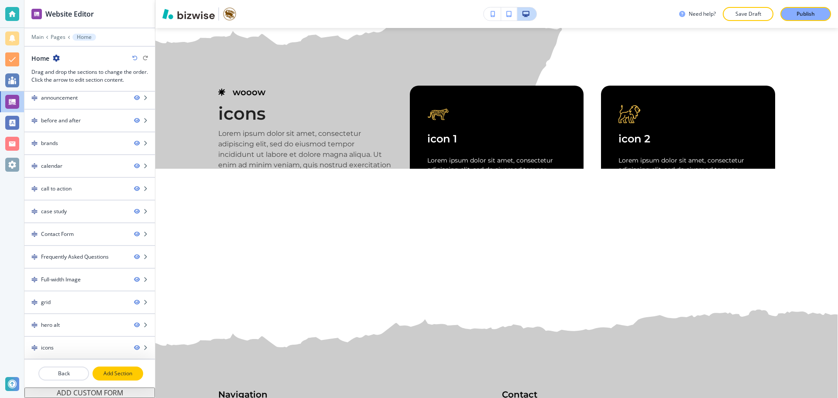
click at [107, 377] on p "Add Section" at bounding box center [117, 373] width 49 height 8
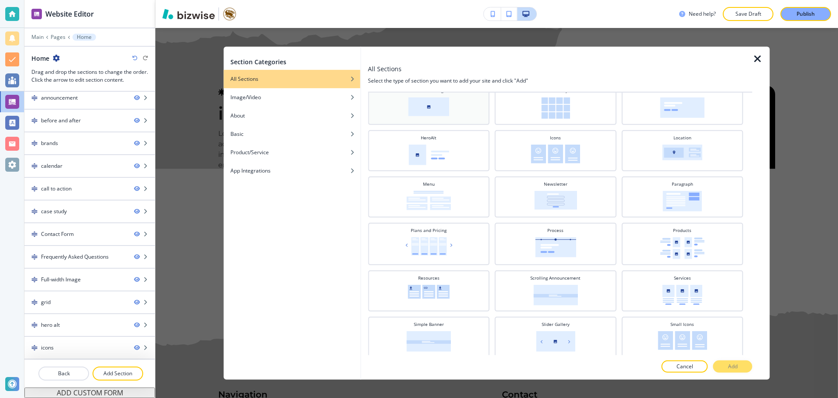
scroll to position [175, 0]
click at [684, 152] on img at bounding box center [682, 152] width 40 height 16
click at [743, 367] on button "Add" at bounding box center [732, 366] width 39 height 12
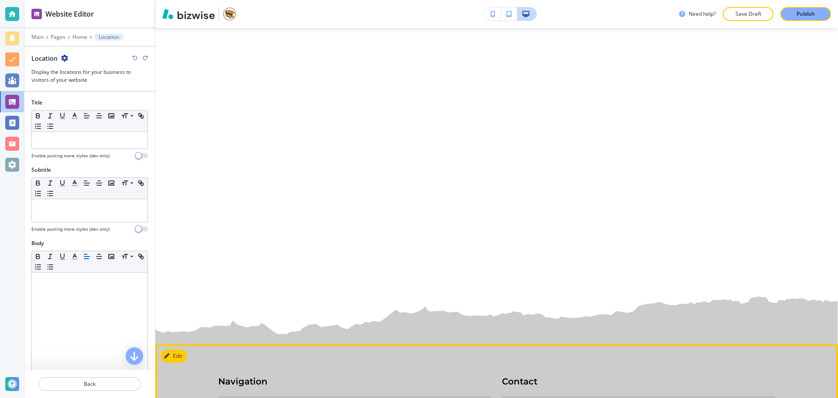
scroll to position [5811, 0]
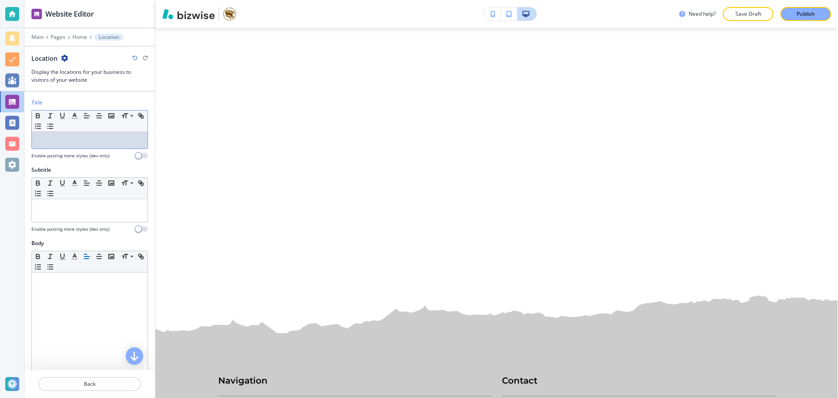
click at [80, 148] on div at bounding box center [90, 140] width 116 height 17
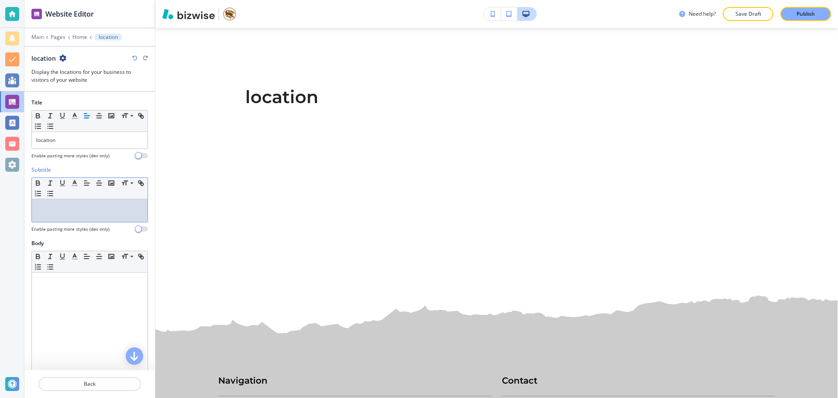
drag, startPoint x: 83, startPoint y: 216, endPoint x: 57, endPoint y: 173, distance: 50.8
click at [69, 196] on div "Small Normal Large Huge" at bounding box center [89, 199] width 117 height 45
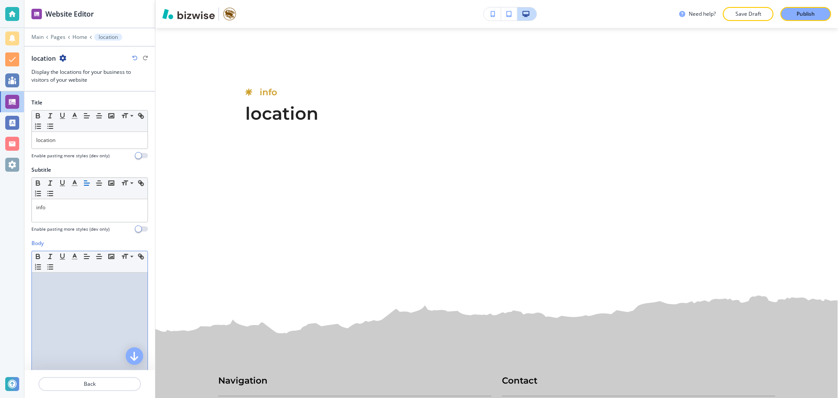
click at [105, 296] on div at bounding box center [90, 329] width 116 height 114
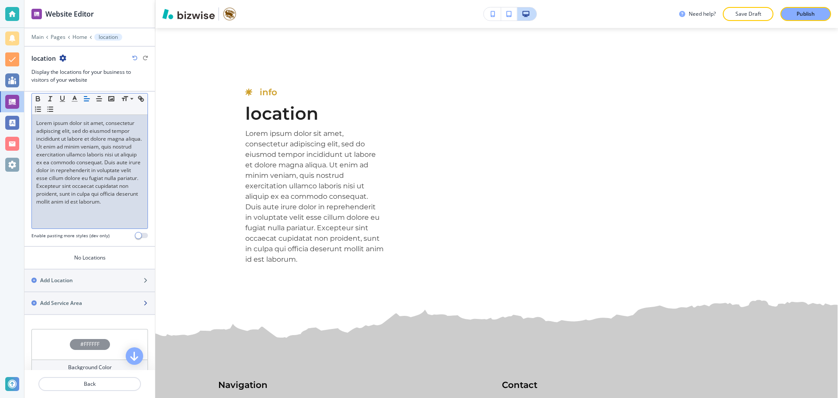
scroll to position [175, 0]
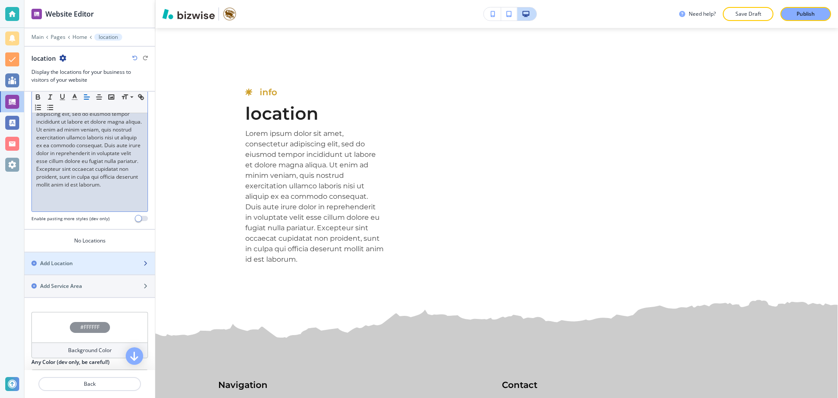
click at [123, 265] on div "Add Location" at bounding box center [79, 263] width 111 height 8
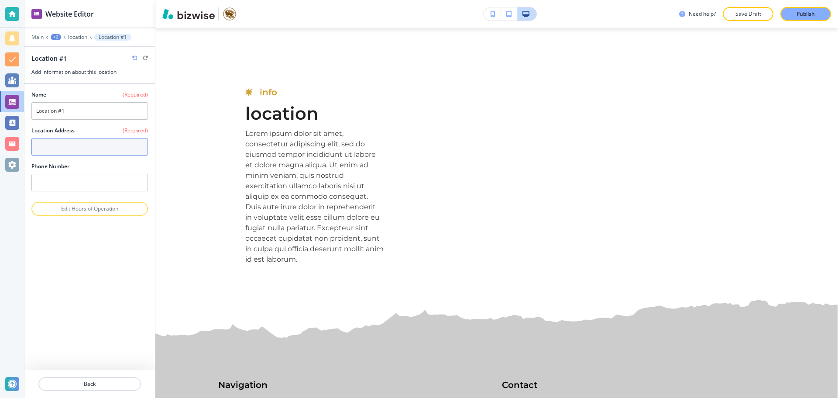
click at [130, 147] on textarea at bounding box center [89, 146] width 117 height 17
click at [122, 108] on input "Location #1" at bounding box center [89, 110] width 117 height 17
type input "Location"
click at [113, 159] on div at bounding box center [89, 158] width 117 height 7
click at [127, 147] on textarea at bounding box center [89, 146] width 117 height 17
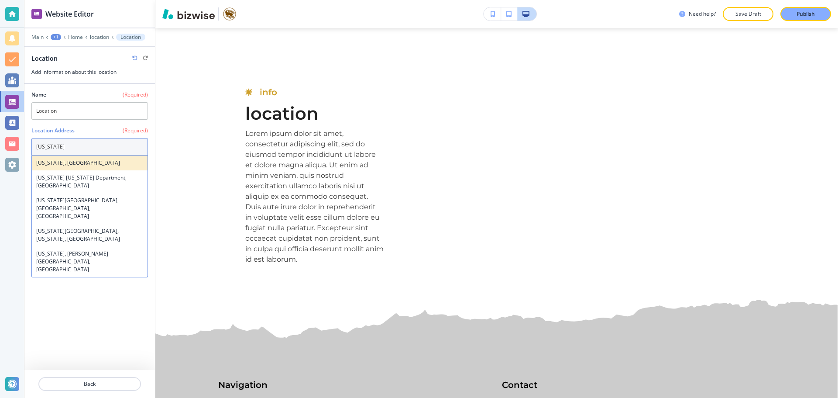
click at [124, 164] on h4 "[US_STATE], [GEOGRAPHIC_DATA]" at bounding box center [89, 163] width 107 height 8
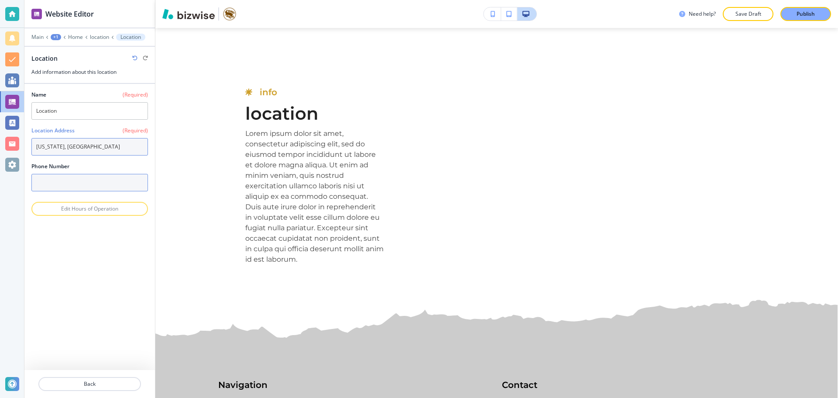
type textarea "[US_STATE], [GEOGRAPHIC_DATA]"
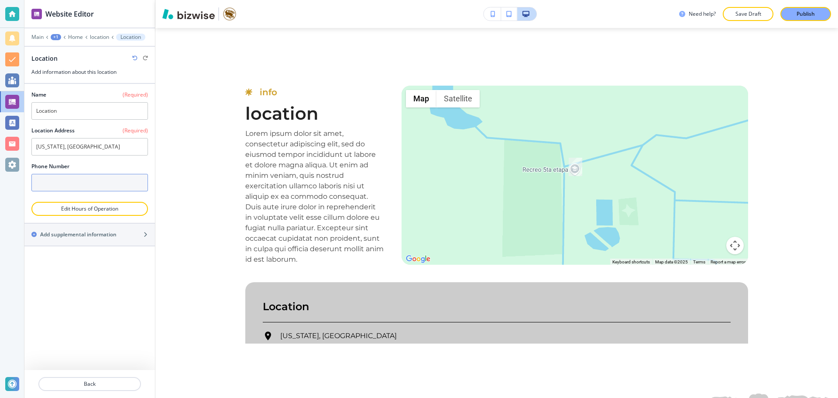
click at [101, 179] on input "text" at bounding box center [89, 182] width 117 height 17
type input "(123) 456-7890"
click at [116, 379] on button "Back" at bounding box center [89, 384] width 103 height 14
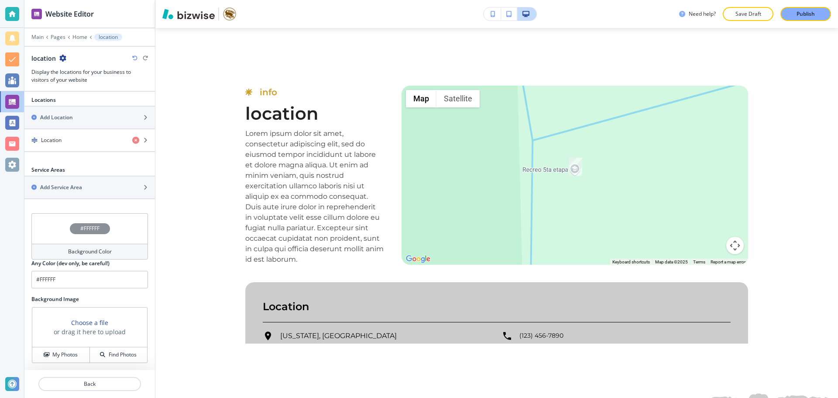
scroll to position [308, 0]
click at [139, 356] on div "Find Photos" at bounding box center [118, 354] width 57 height 8
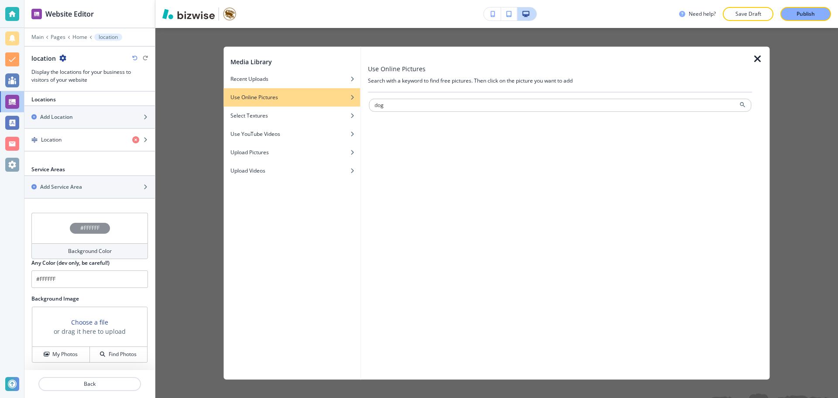
type input "dog"
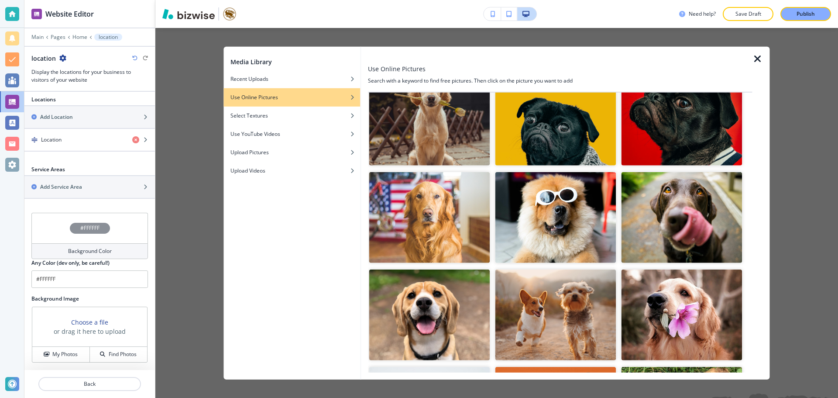
scroll to position [349, 0]
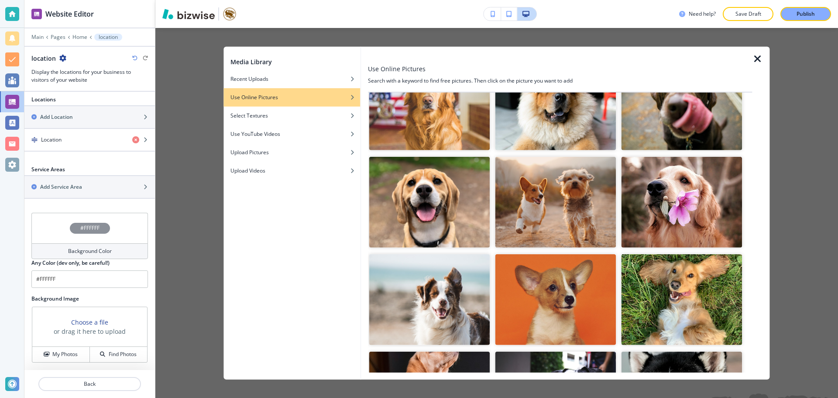
click at [529, 205] on img "button" at bounding box center [555, 202] width 121 height 91
